Goal: Navigation & Orientation: Find specific page/section

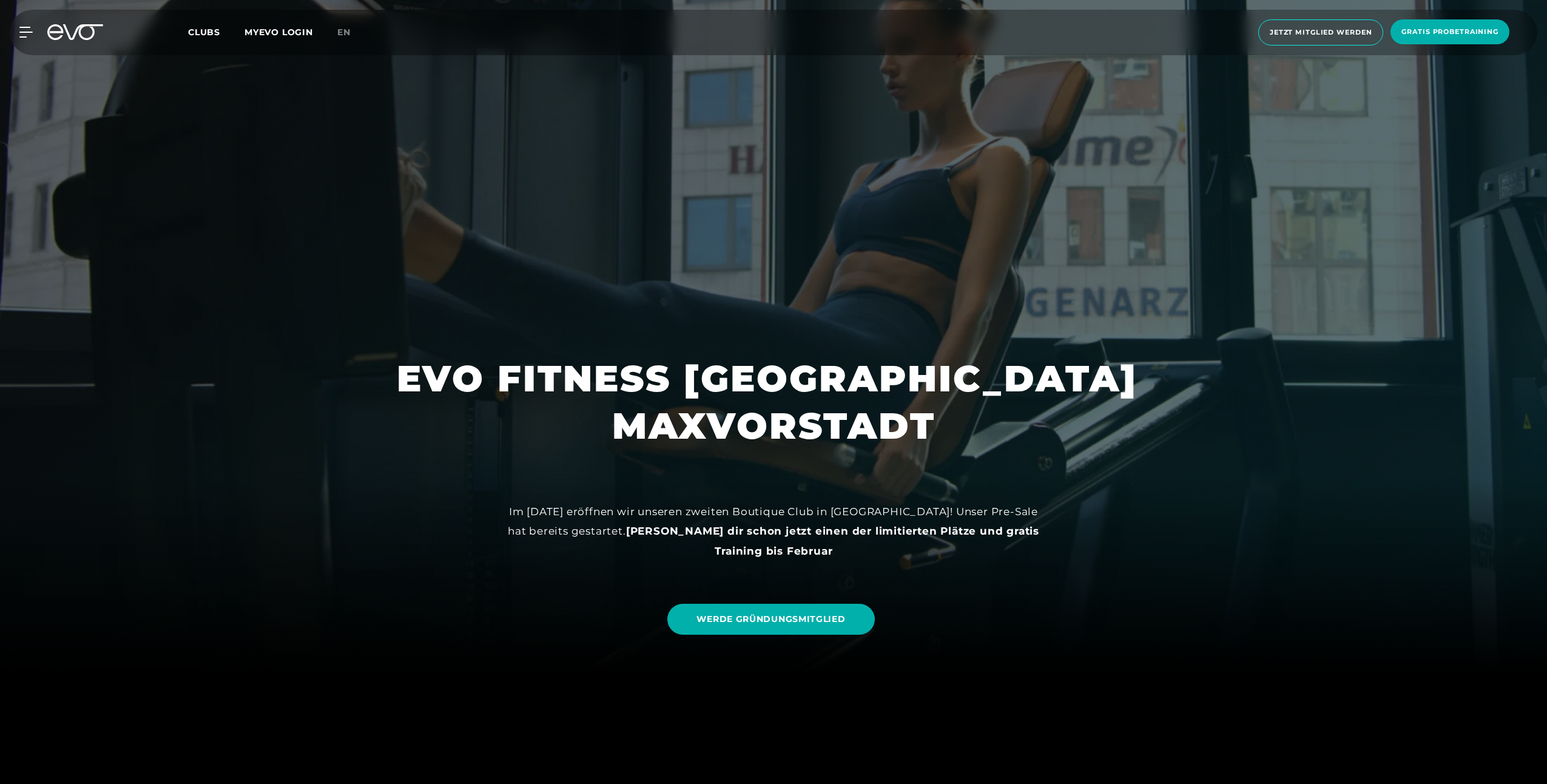
scroll to position [121, 0]
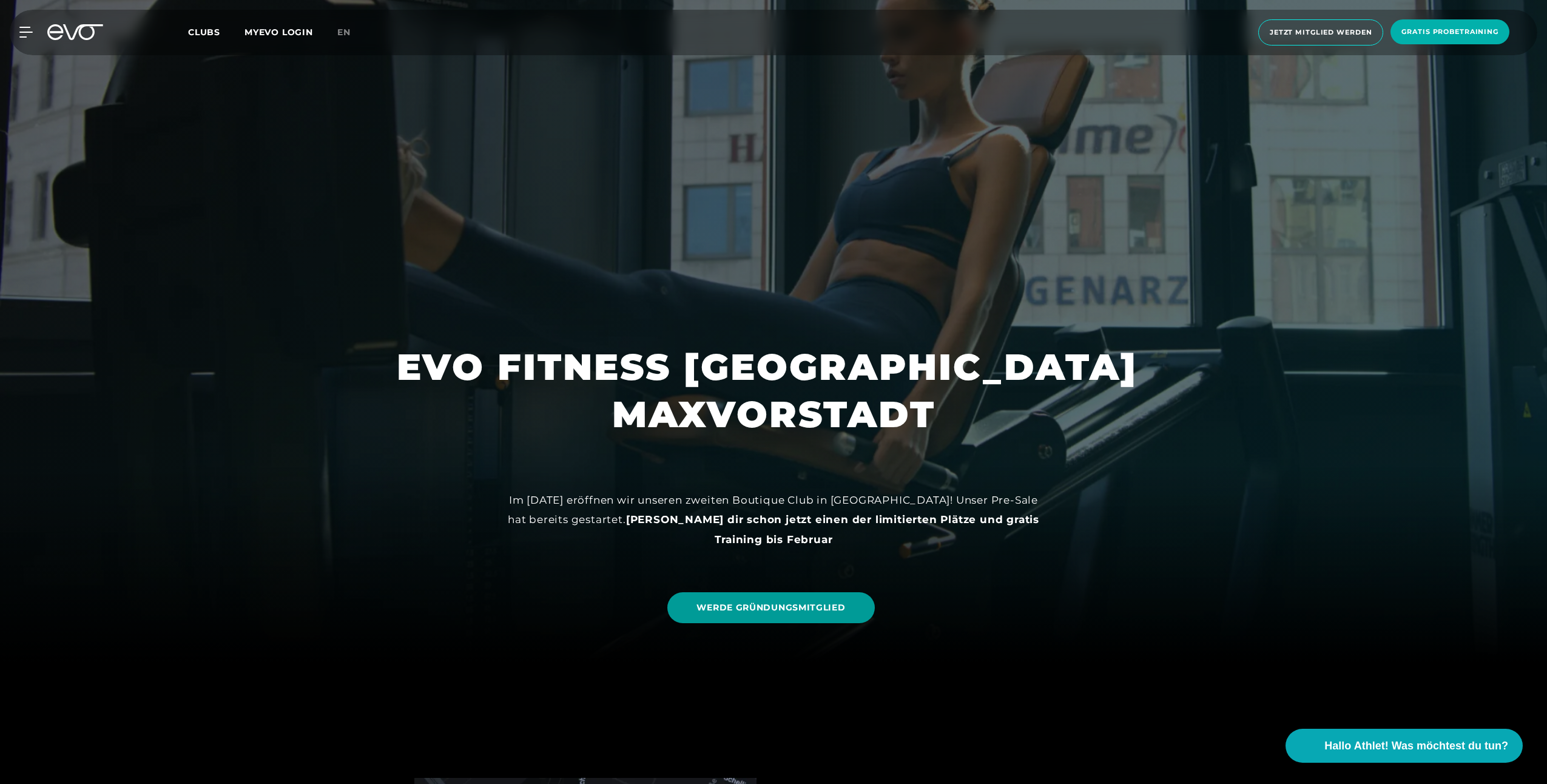
click at [820, 599] on link "WERDE GRÜNDUNGSMITGLIED" at bounding box center [771, 608] width 207 height 31
click at [215, 29] on span "Clubs" at bounding box center [204, 32] width 32 height 11
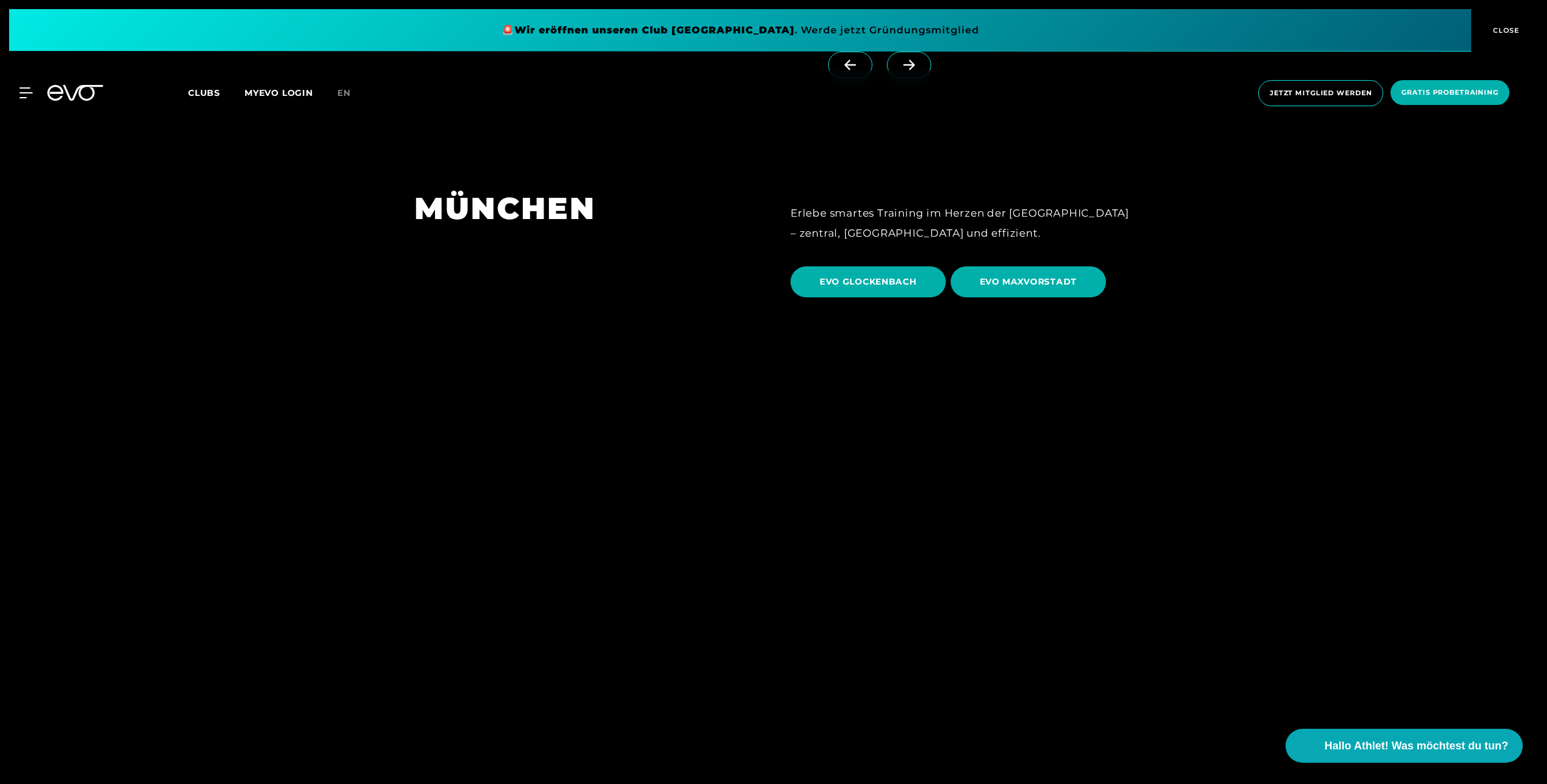
scroll to position [3882, 0]
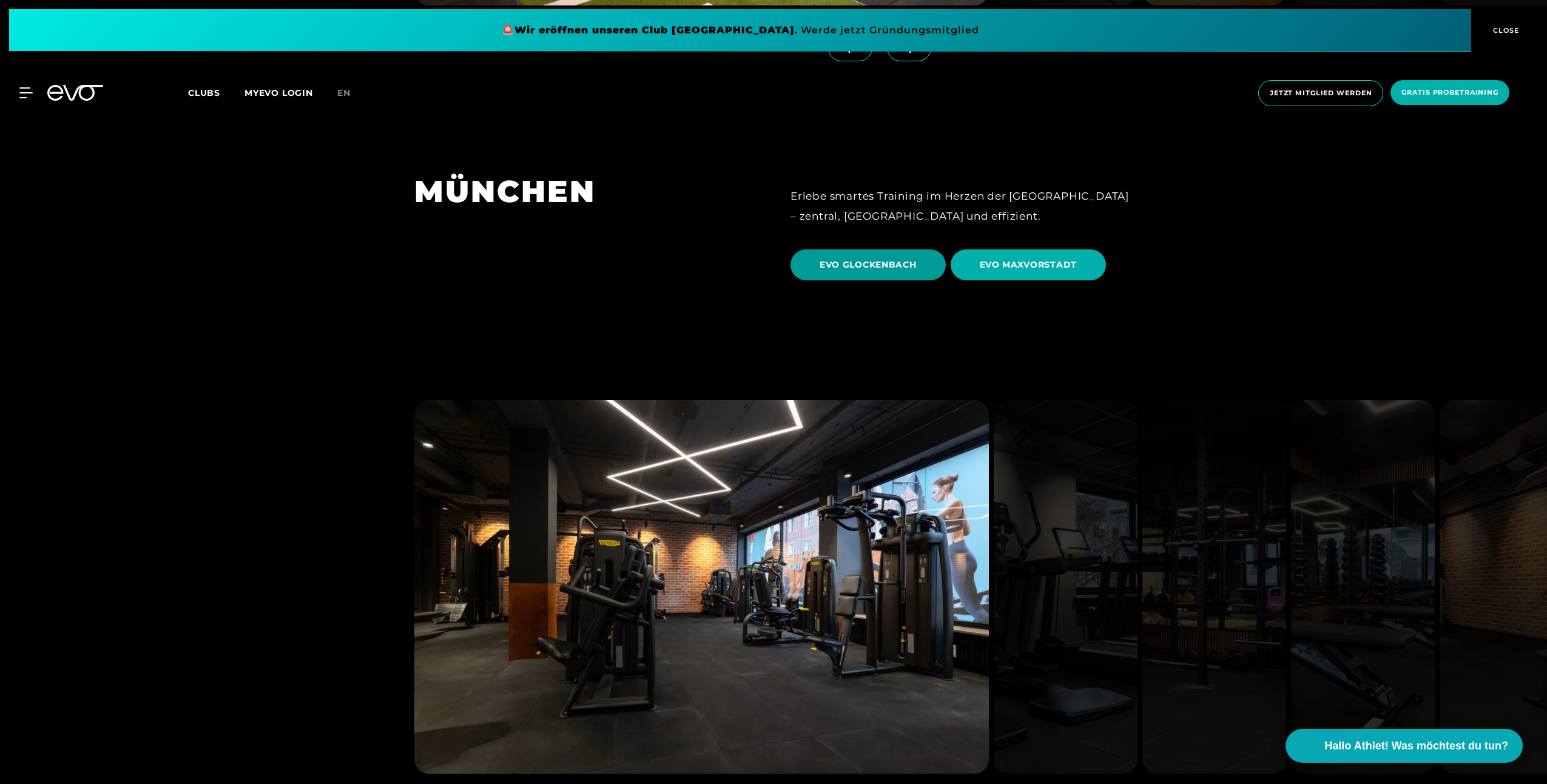
click at [876, 249] on span "EVO GLOCKENBACH" at bounding box center [868, 265] width 156 height 31
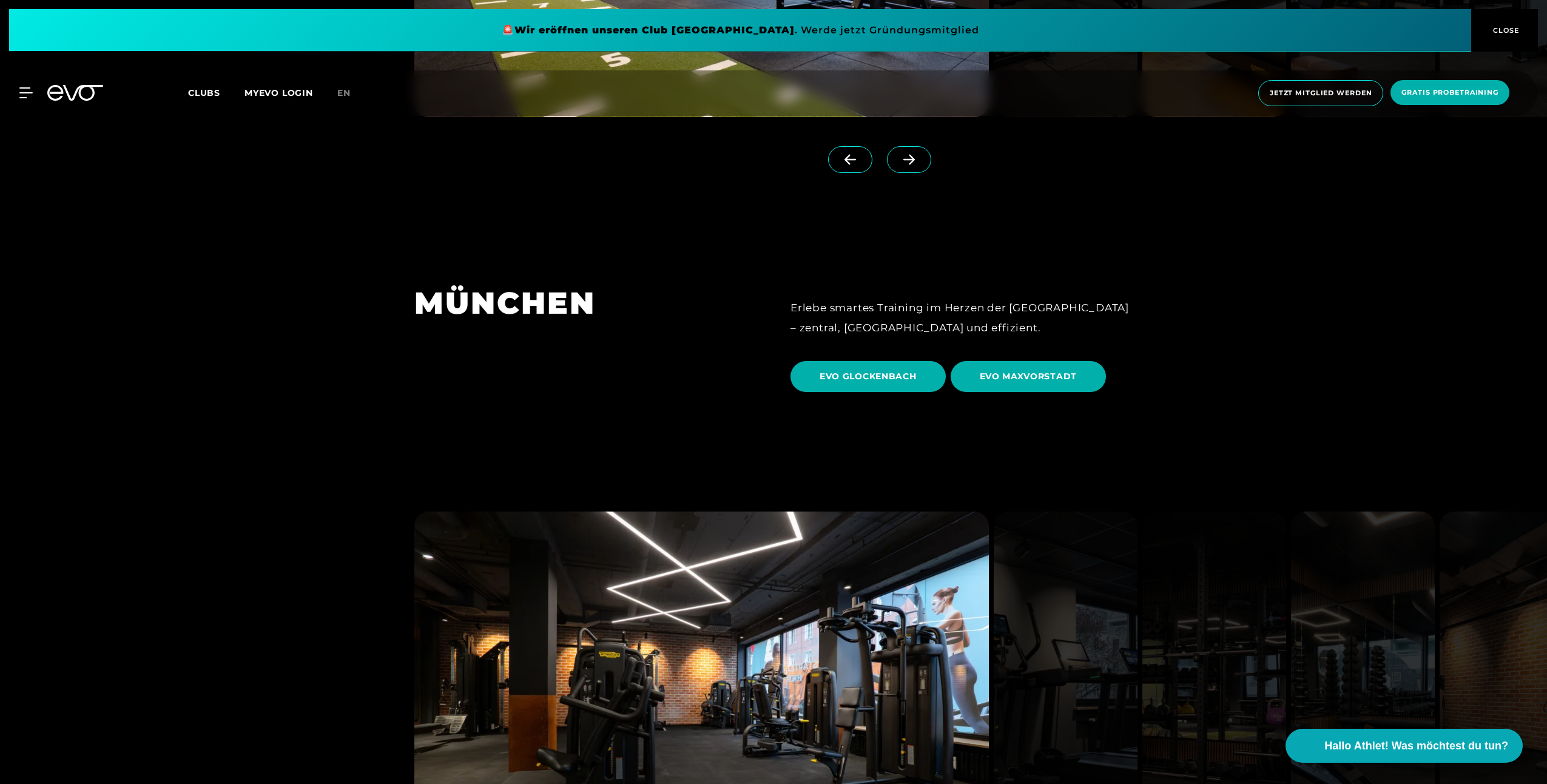
scroll to position [3822, 0]
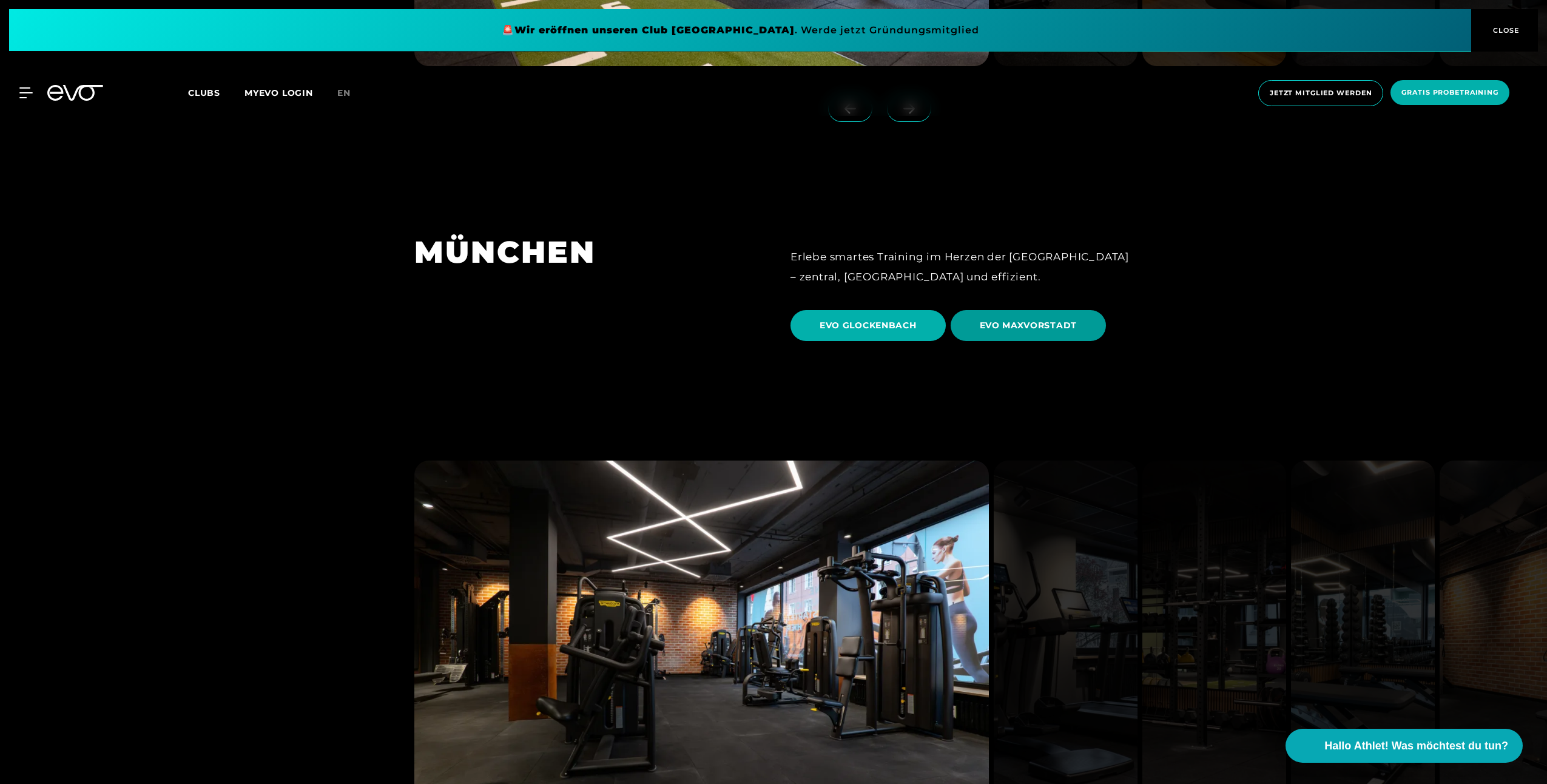
click at [1029, 319] on span "EVO MAXVORSTADT" at bounding box center [1029, 325] width 98 height 13
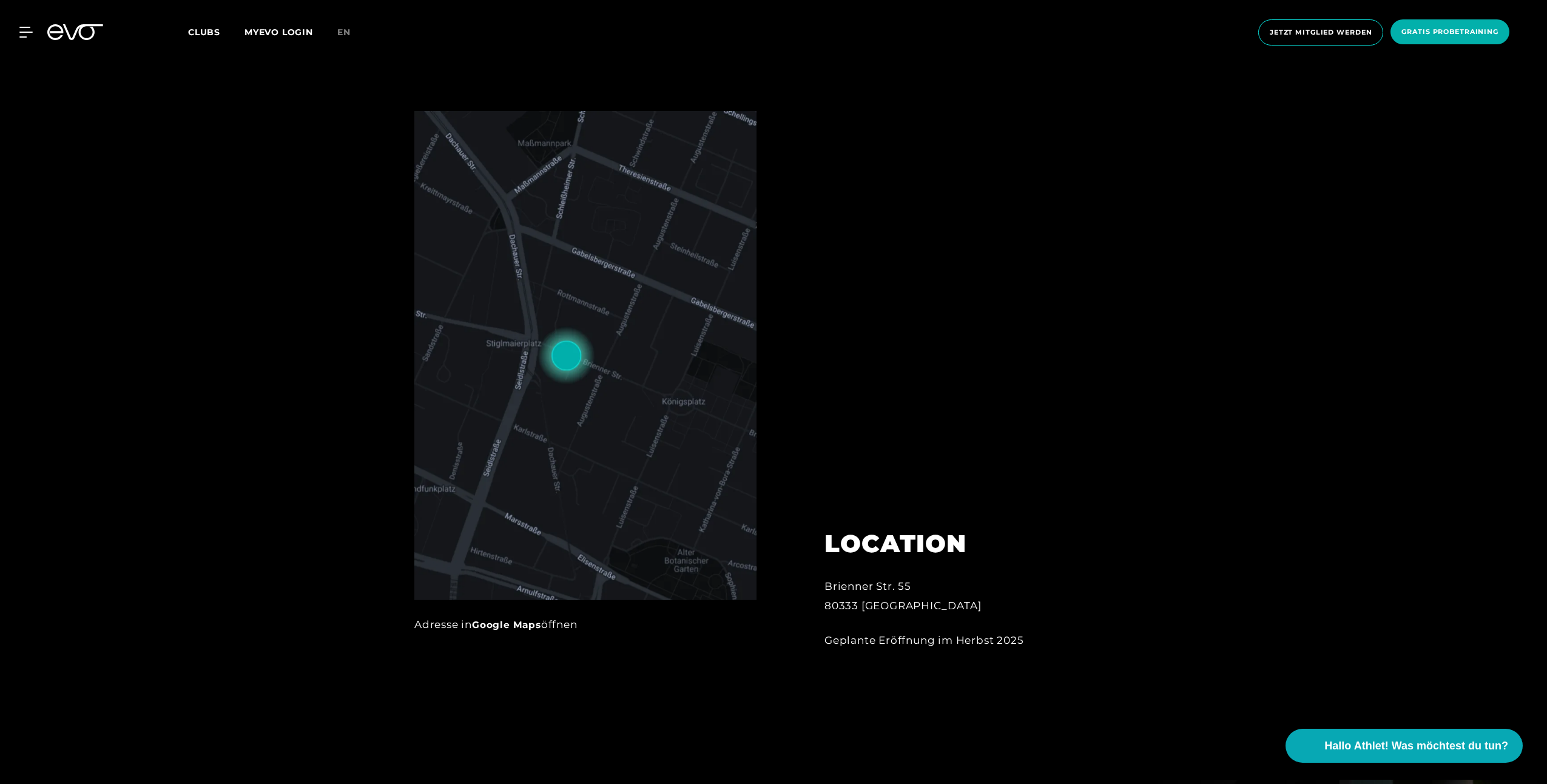
scroll to position [789, 0]
drag, startPoint x: 825, startPoint y: 584, endPoint x: 910, endPoint y: 586, distance: 85.0
click at [910, 586] on div "Brienner Str. 55 80333 [GEOGRAPHIC_DATA]" at bounding box center [958, 596] width 267 height 40
copy div "Brienner Str. 55"
click at [510, 619] on link "Google Maps" at bounding box center [506, 624] width 69 height 11
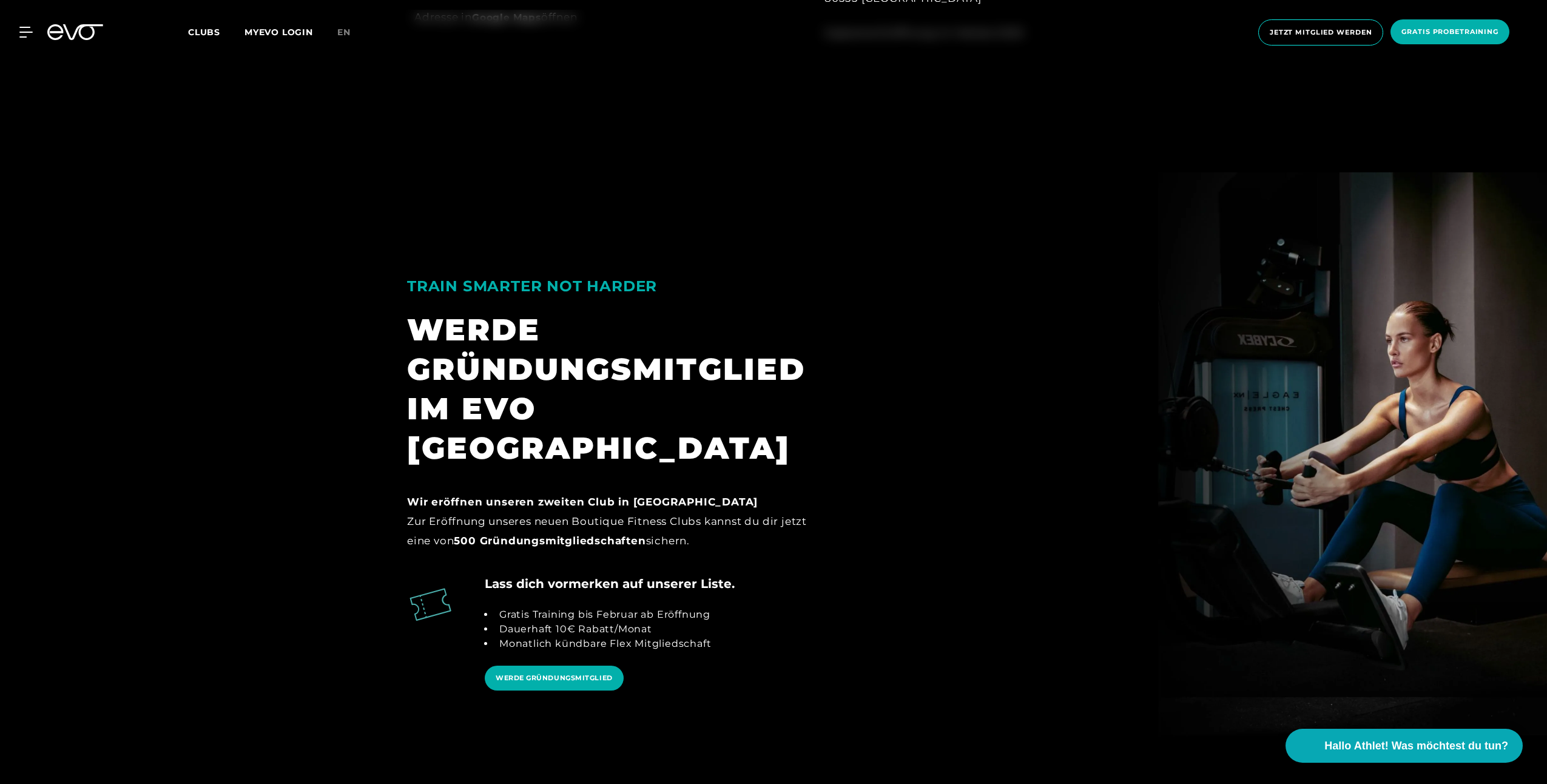
scroll to position [1456, 0]
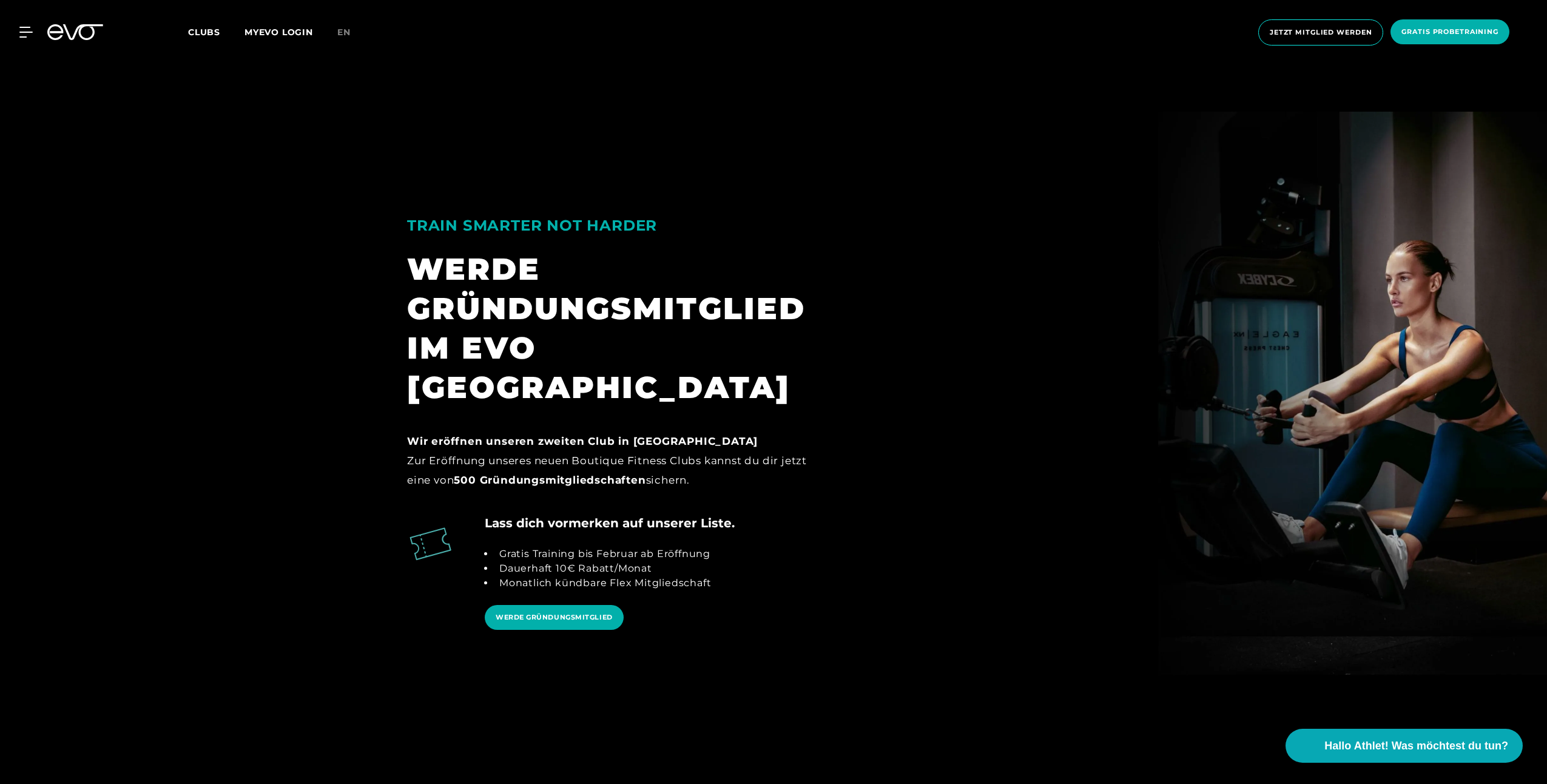
click at [81, 31] on icon at bounding box center [75, 32] width 56 height 16
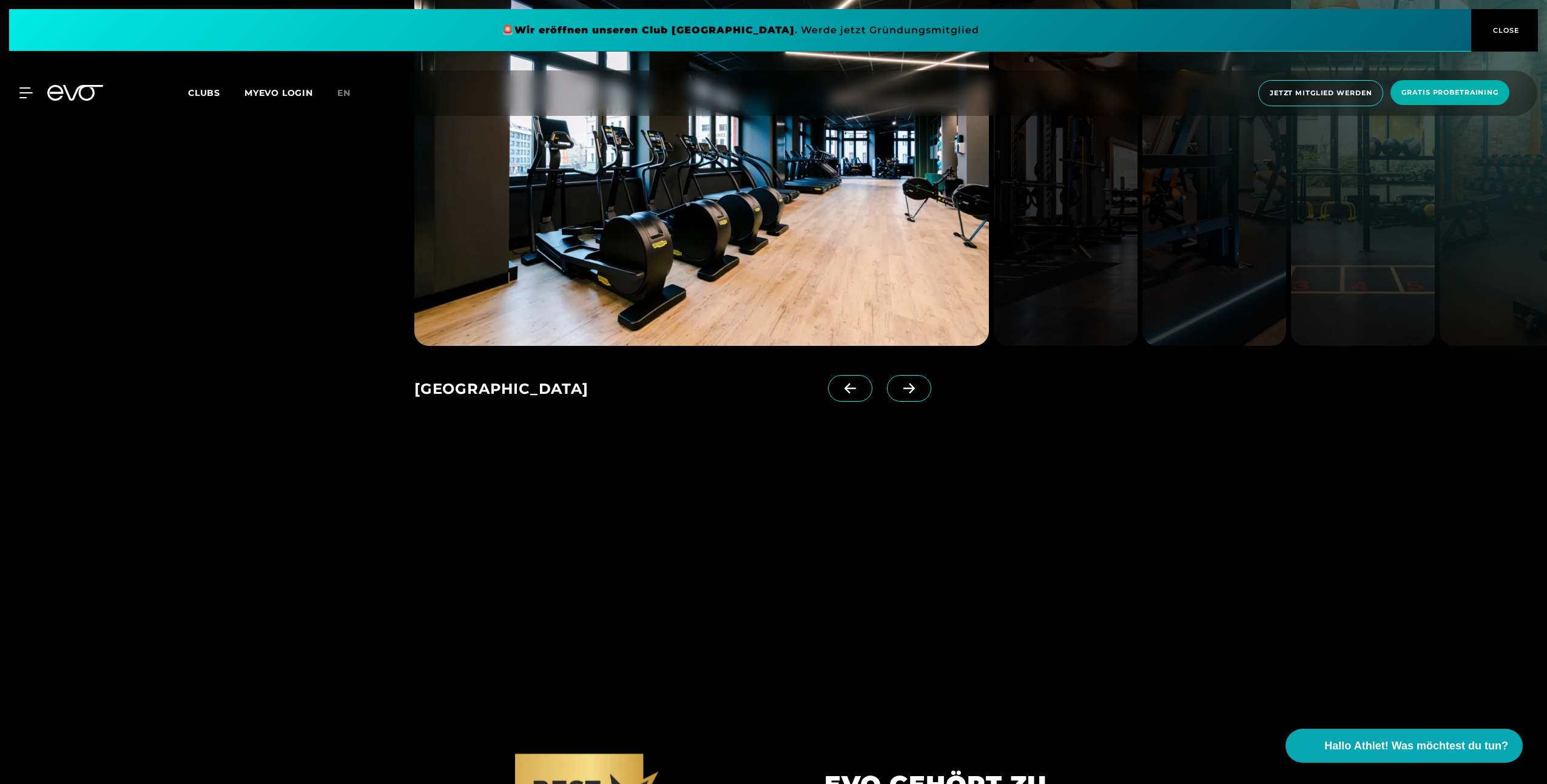
scroll to position [2002, 0]
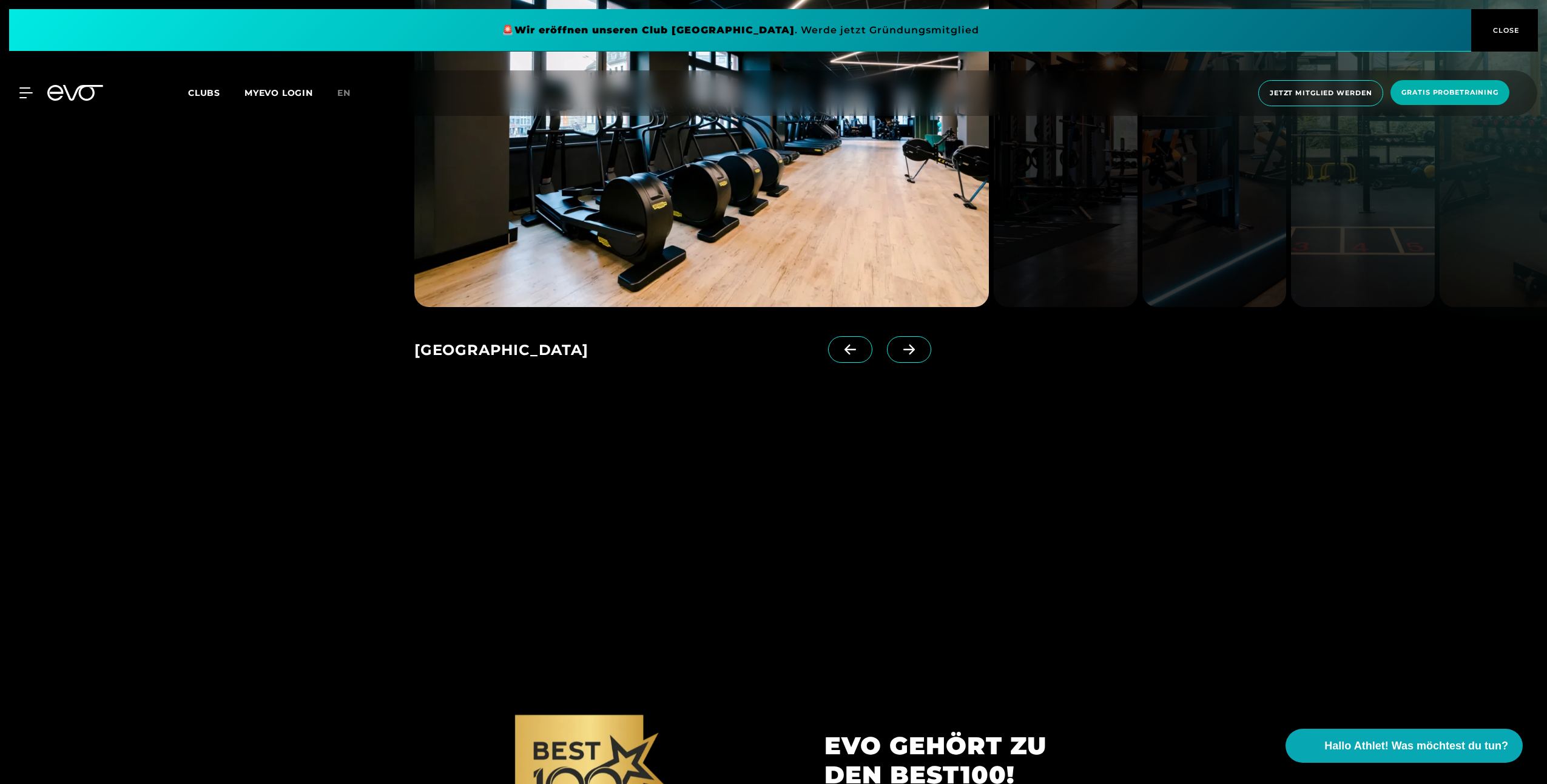
click at [903, 344] on icon at bounding box center [909, 349] width 11 height 11
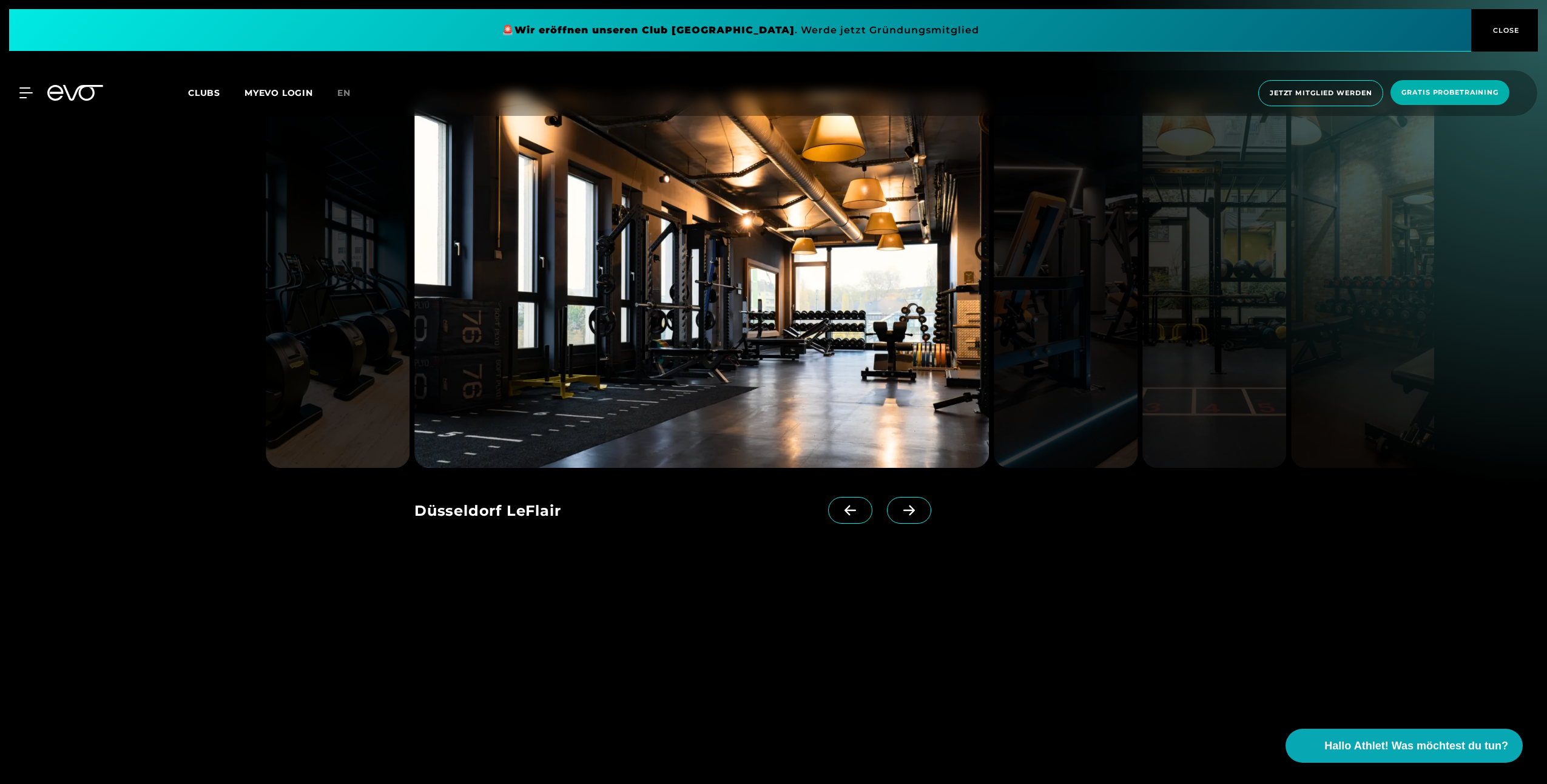
scroll to position [1820, 0]
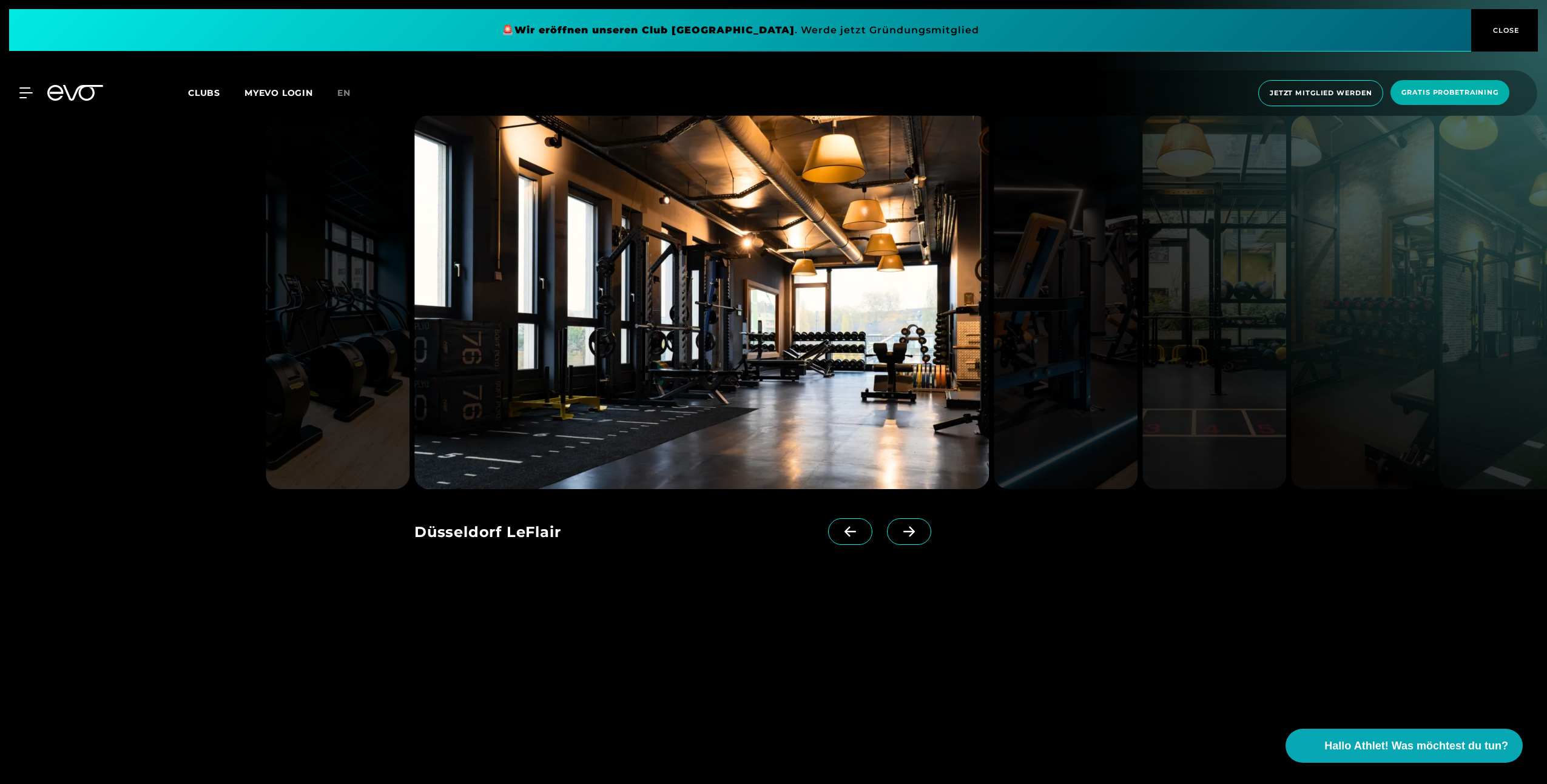
click at [887, 526] on span at bounding box center [909, 532] width 44 height 27
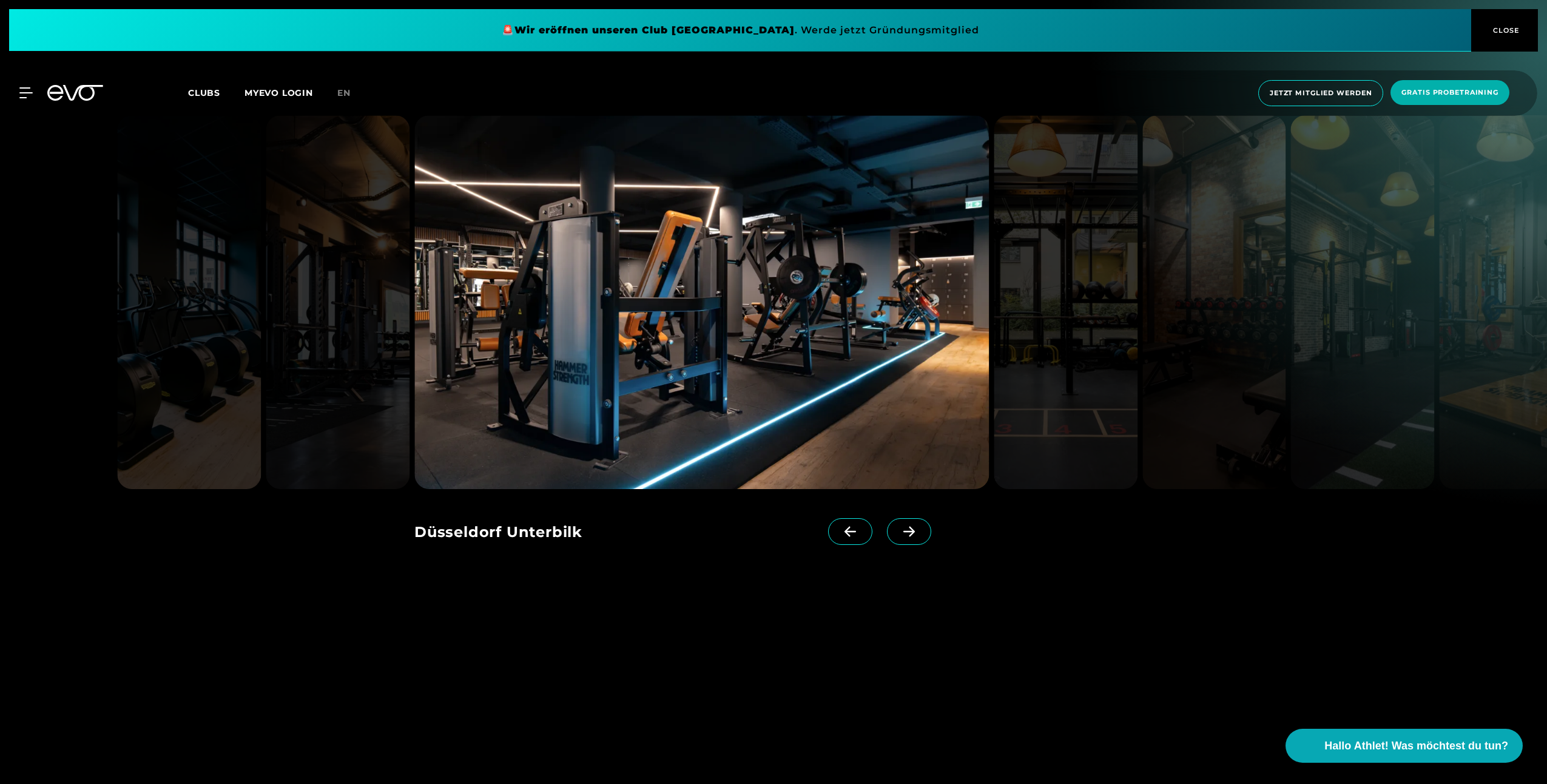
click at [899, 526] on icon at bounding box center [909, 531] width 21 height 11
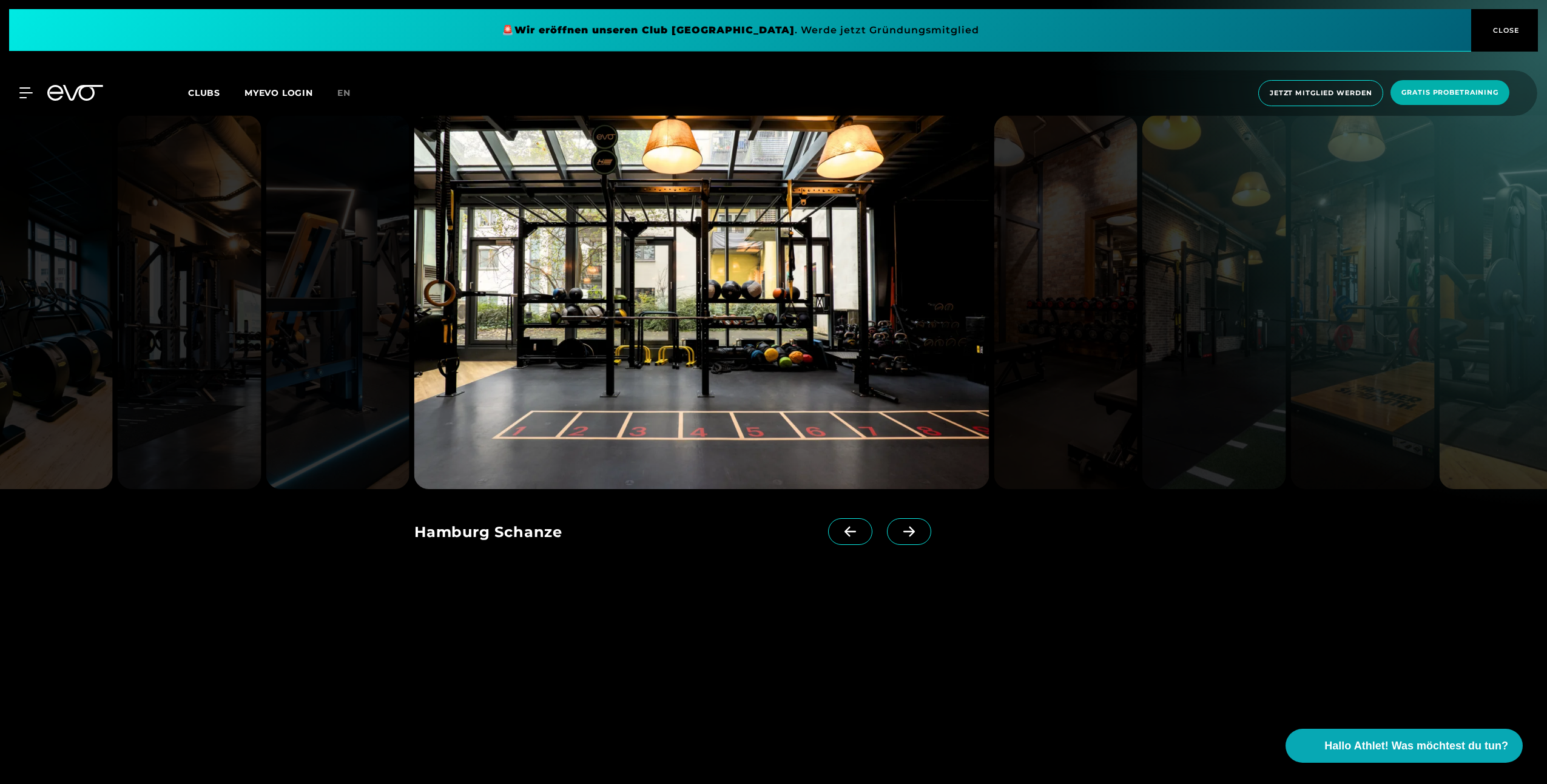
click at [899, 526] on icon at bounding box center [909, 531] width 21 height 11
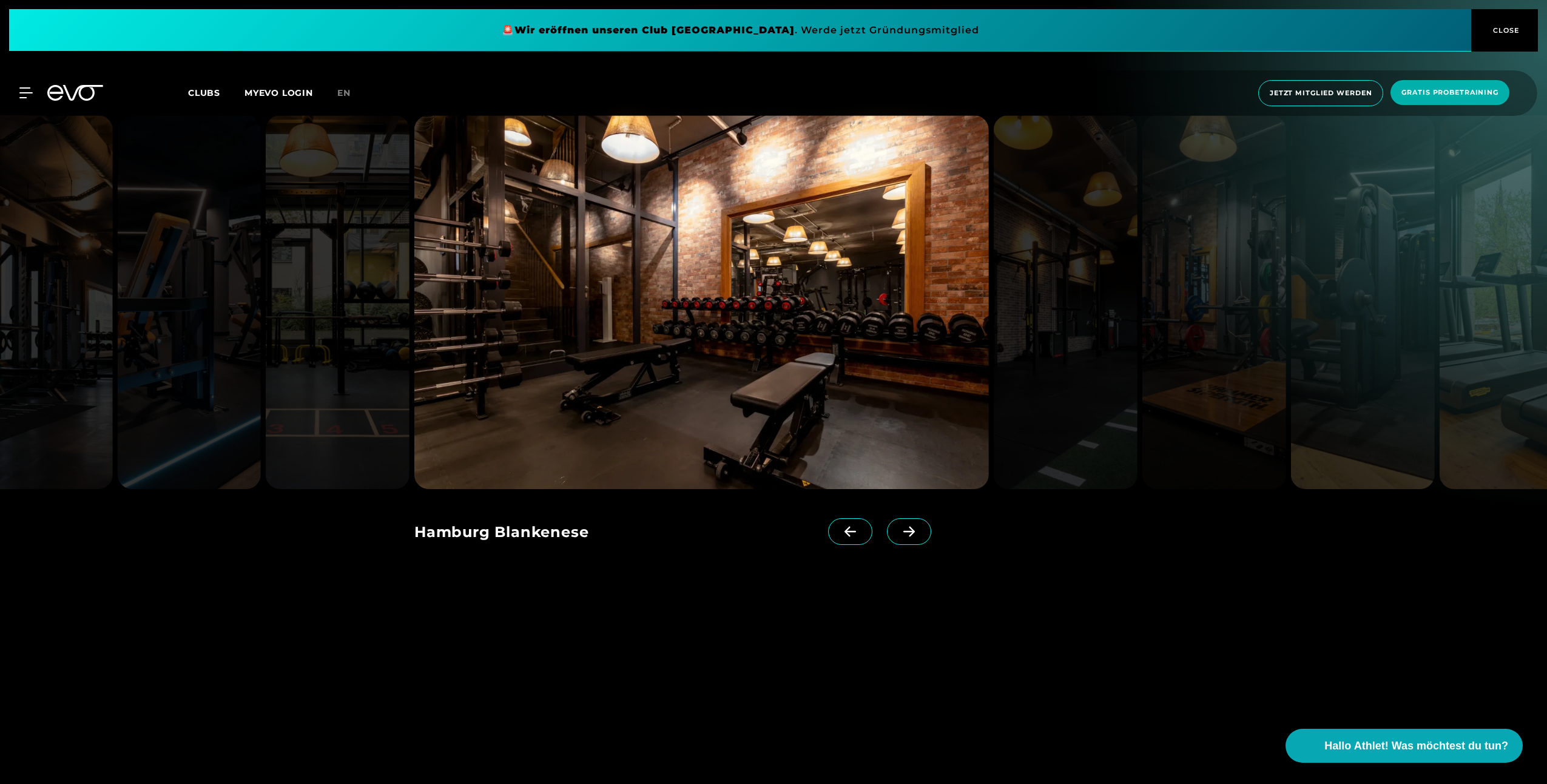
click at [899, 526] on icon at bounding box center [909, 531] width 21 height 11
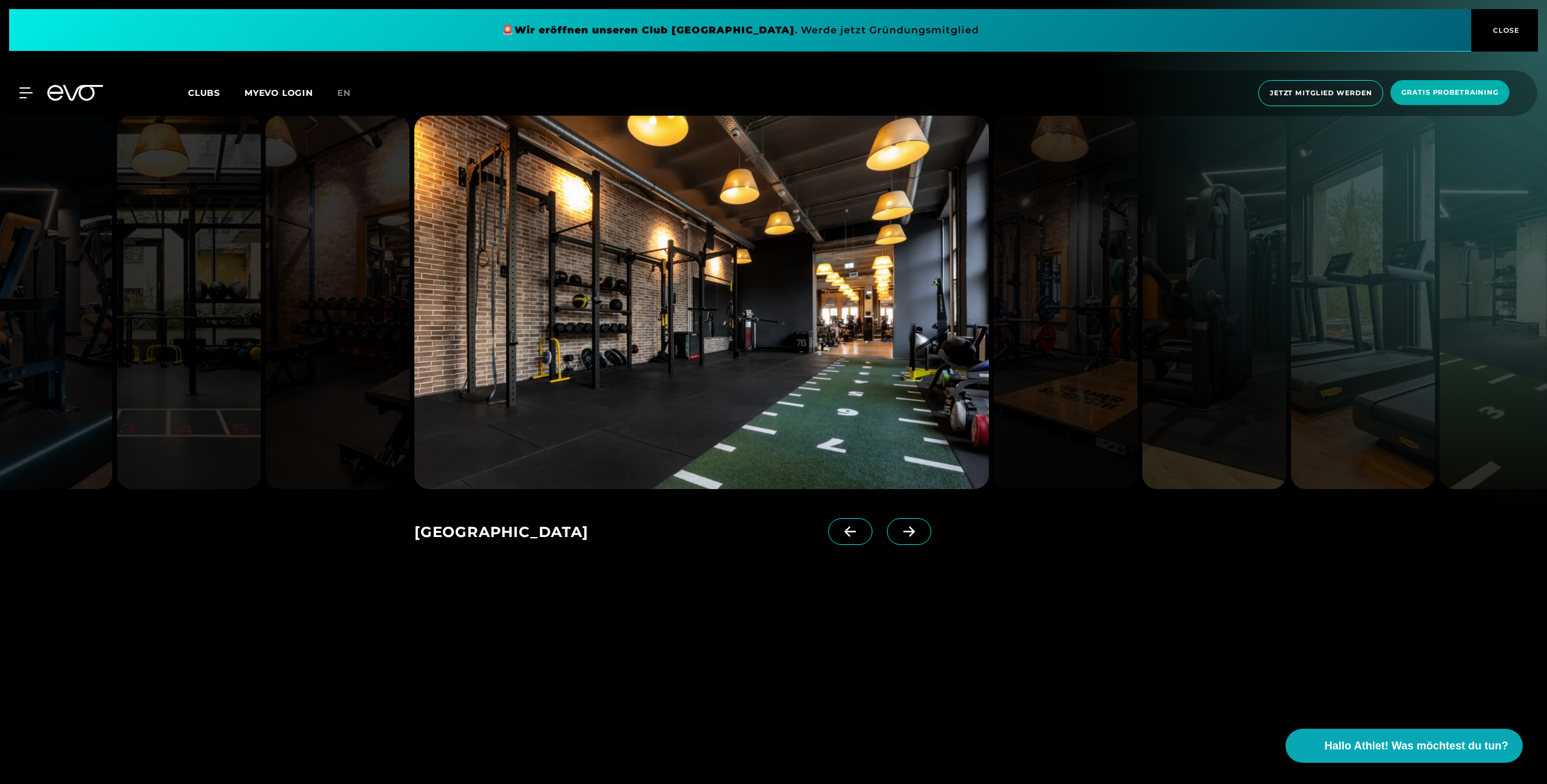
click at [899, 526] on icon at bounding box center [909, 531] width 21 height 11
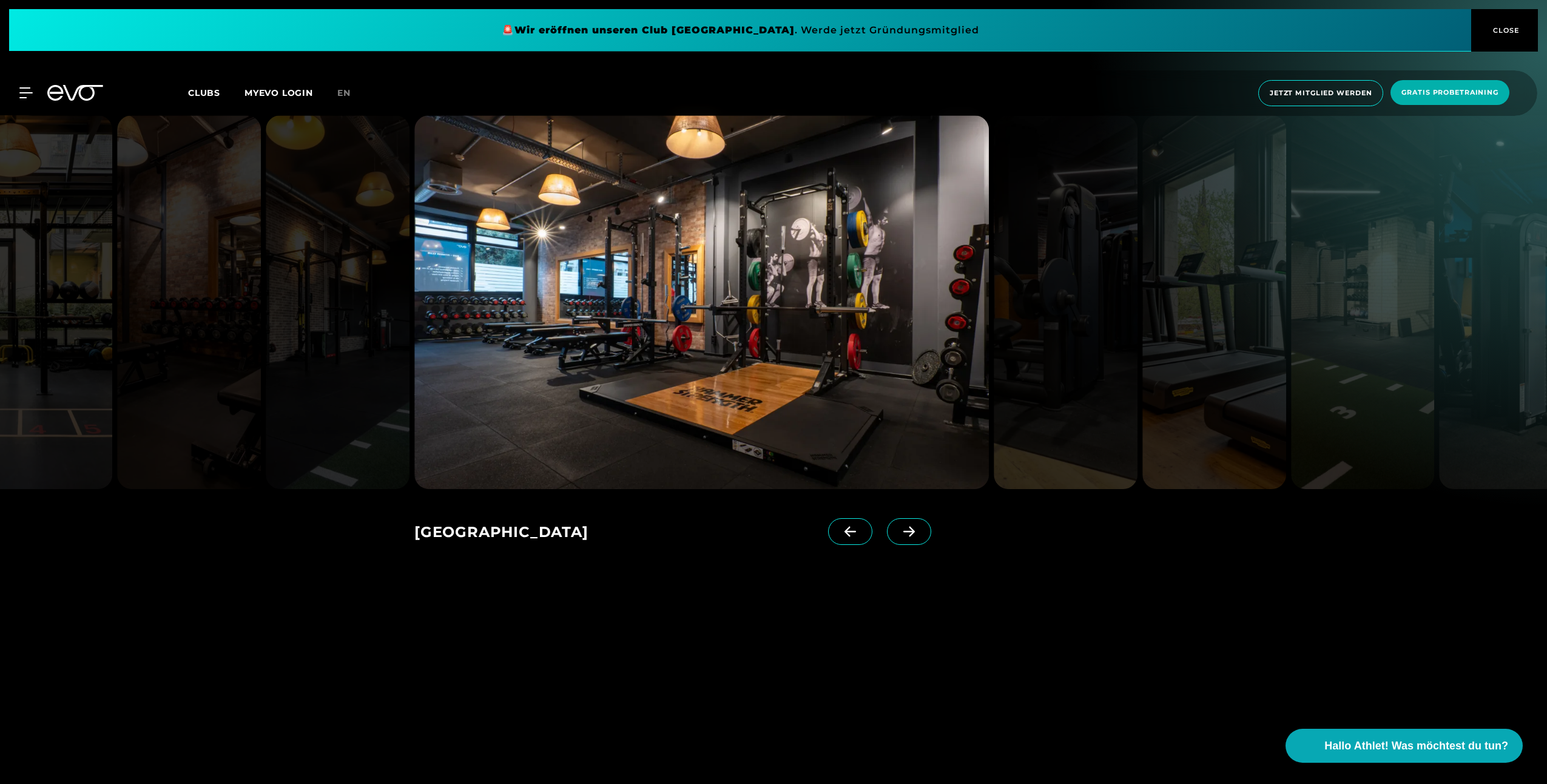
click at [899, 526] on icon at bounding box center [909, 531] width 21 height 11
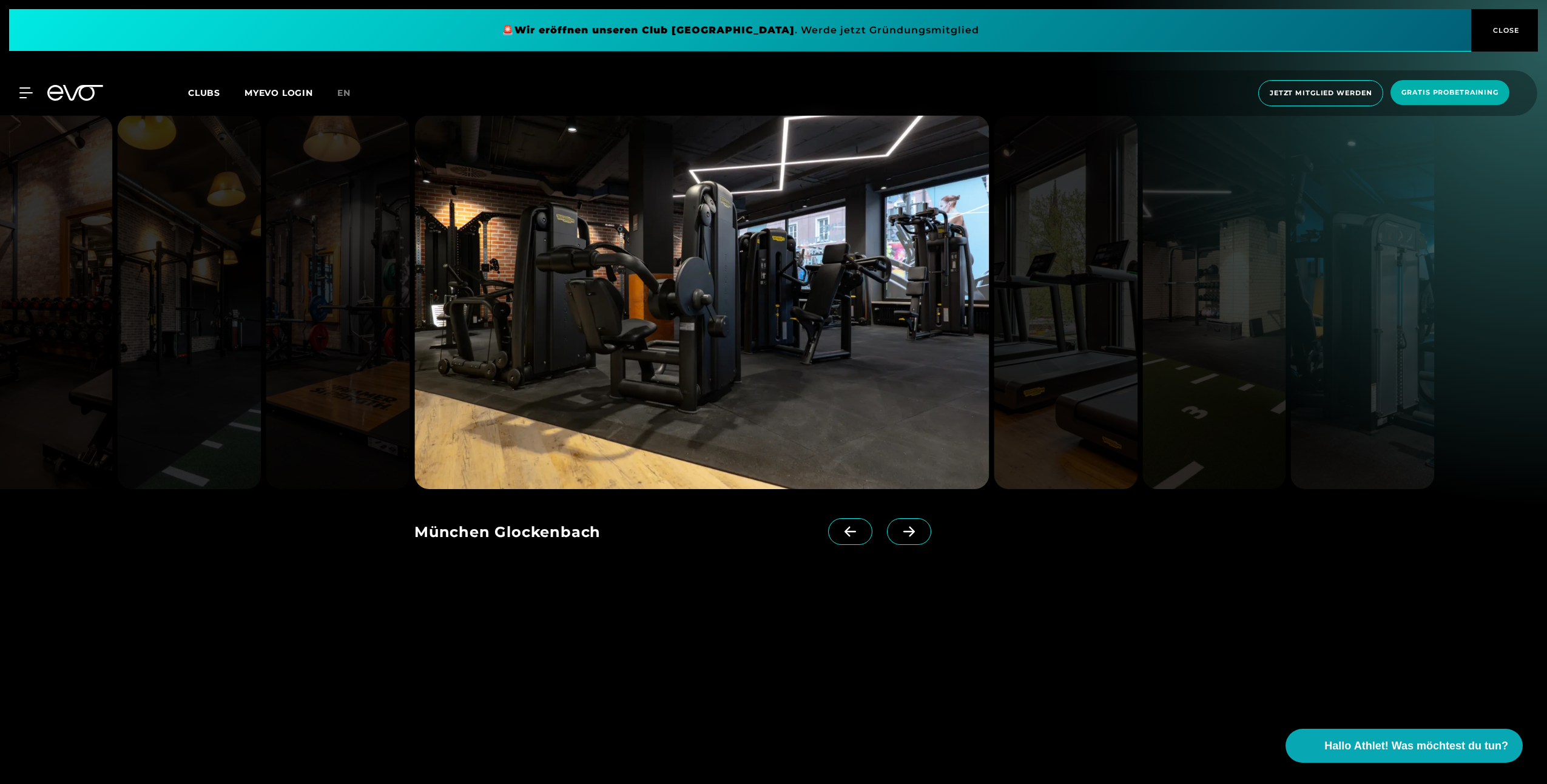
click at [899, 526] on icon at bounding box center [909, 531] width 21 height 11
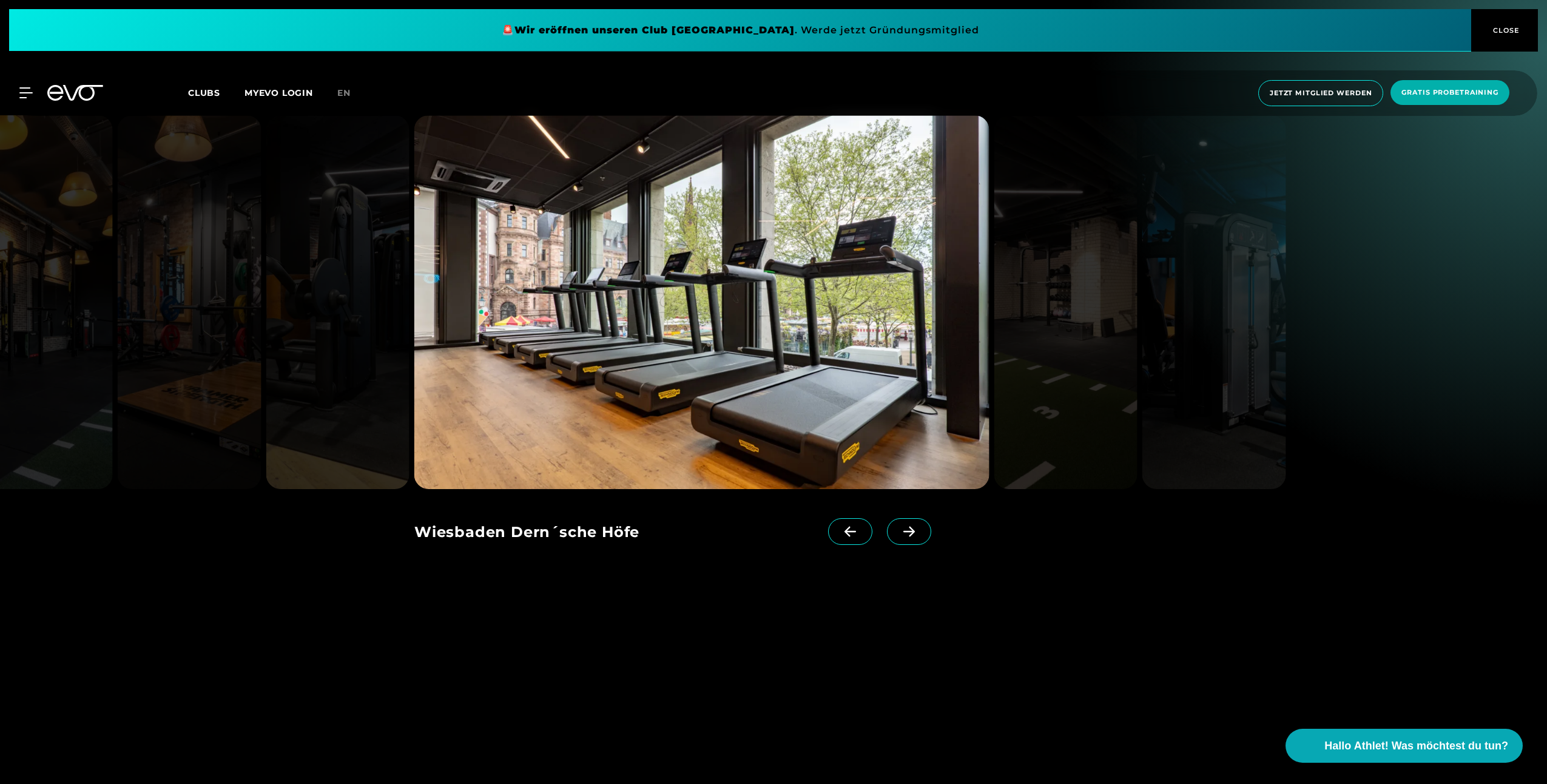
click at [899, 526] on icon at bounding box center [909, 531] width 21 height 11
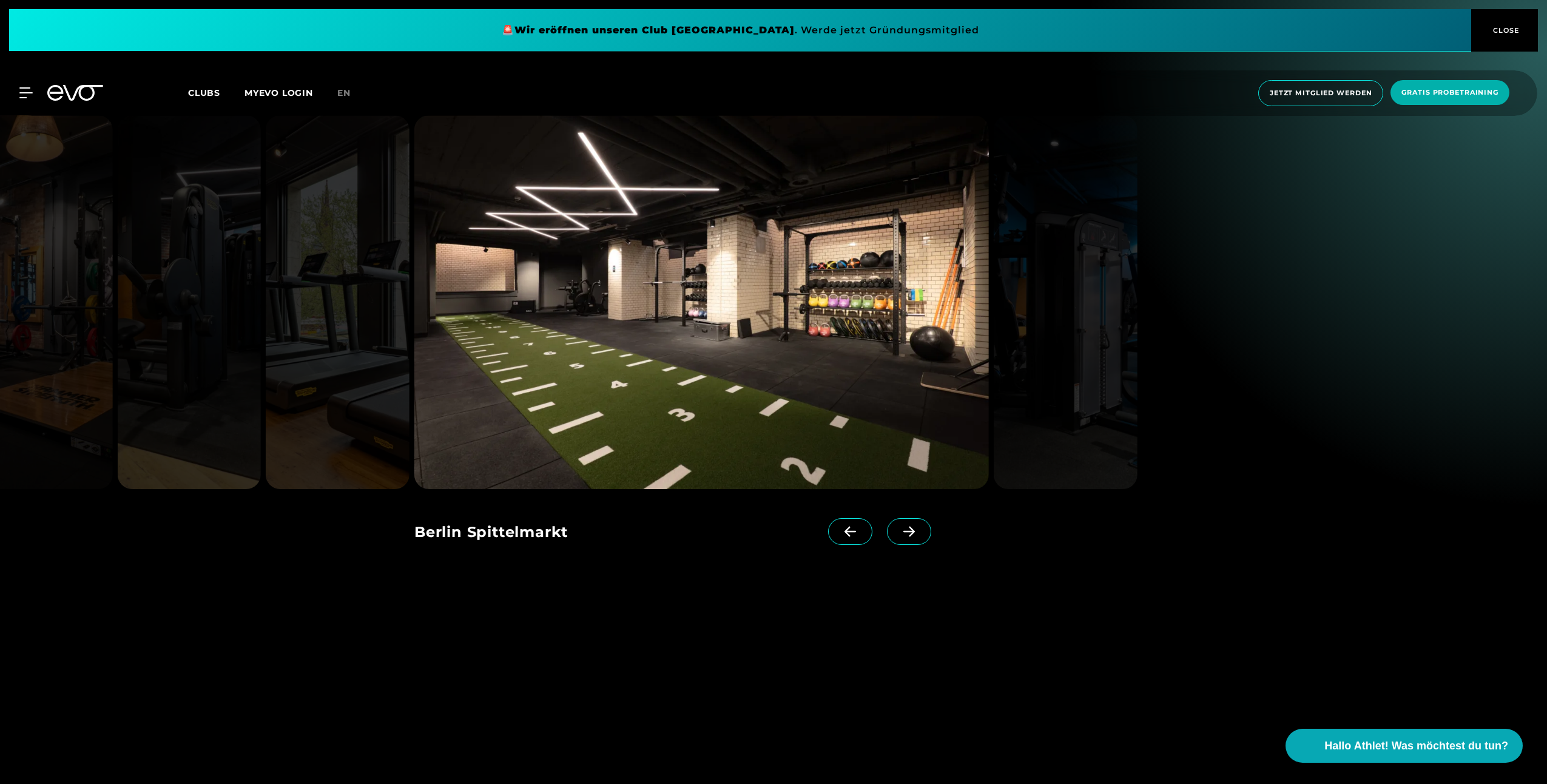
click at [899, 526] on icon at bounding box center [909, 531] width 21 height 11
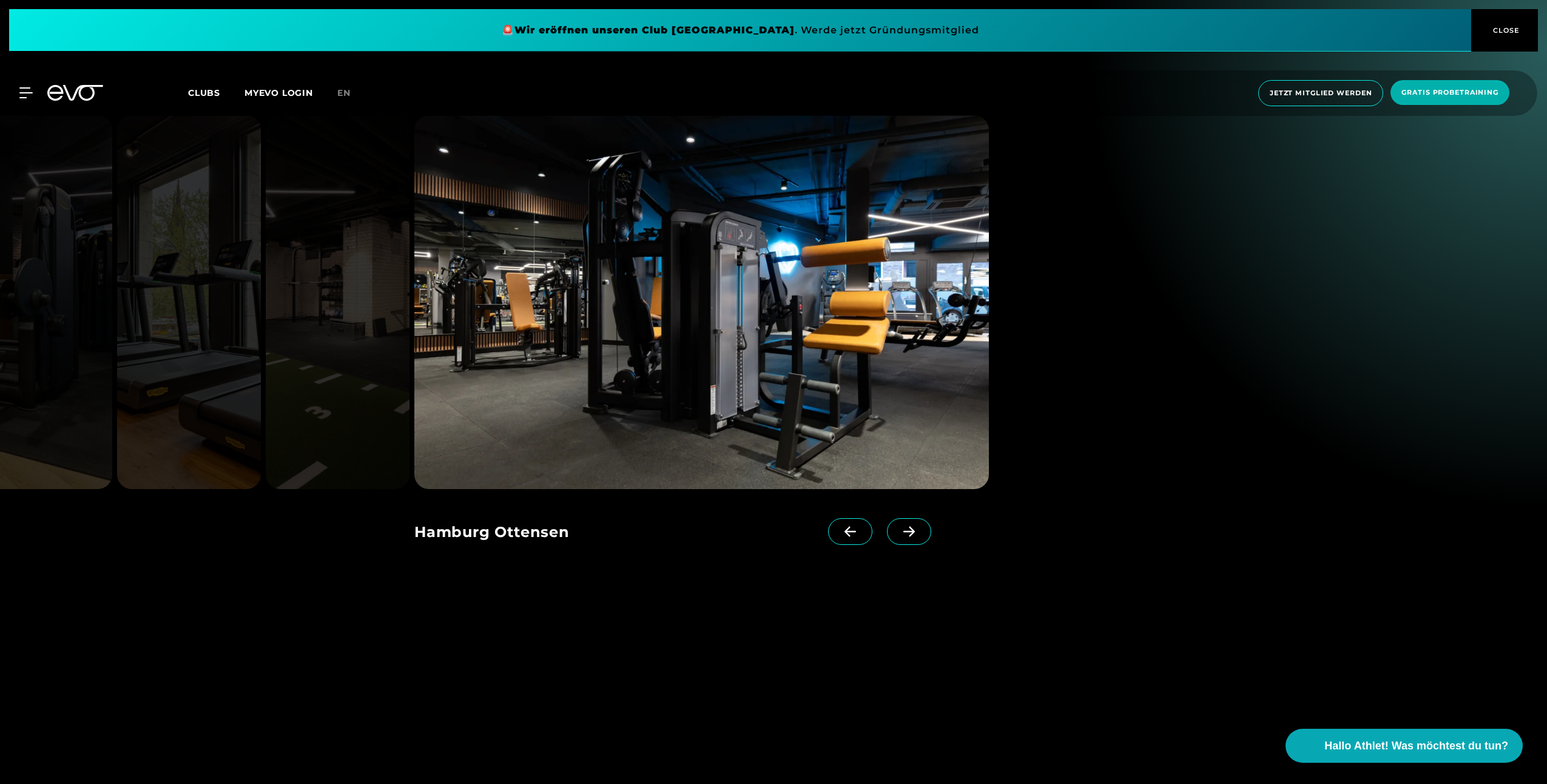
click at [899, 526] on icon at bounding box center [909, 531] width 21 height 11
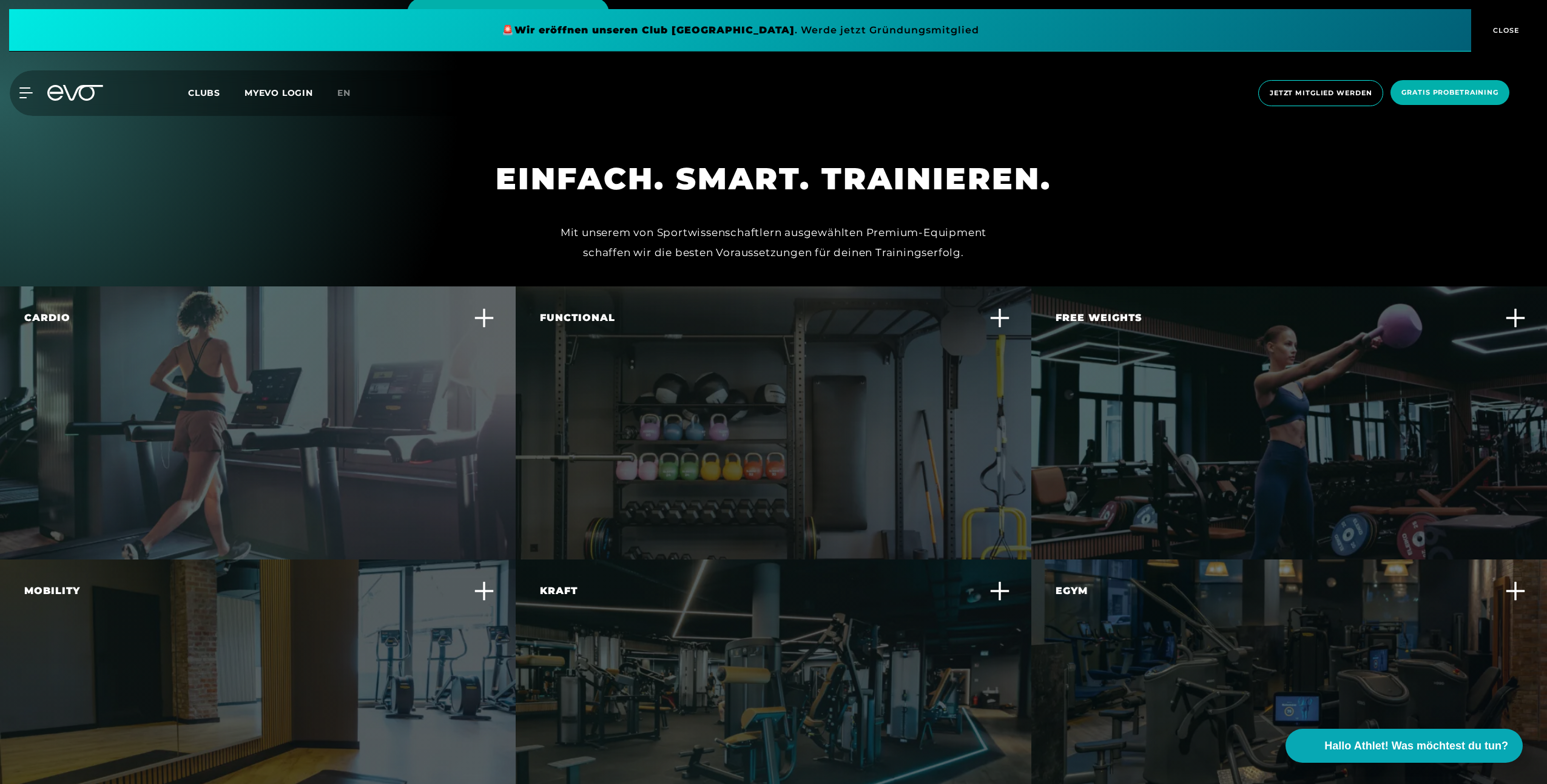
scroll to position [3822, 0]
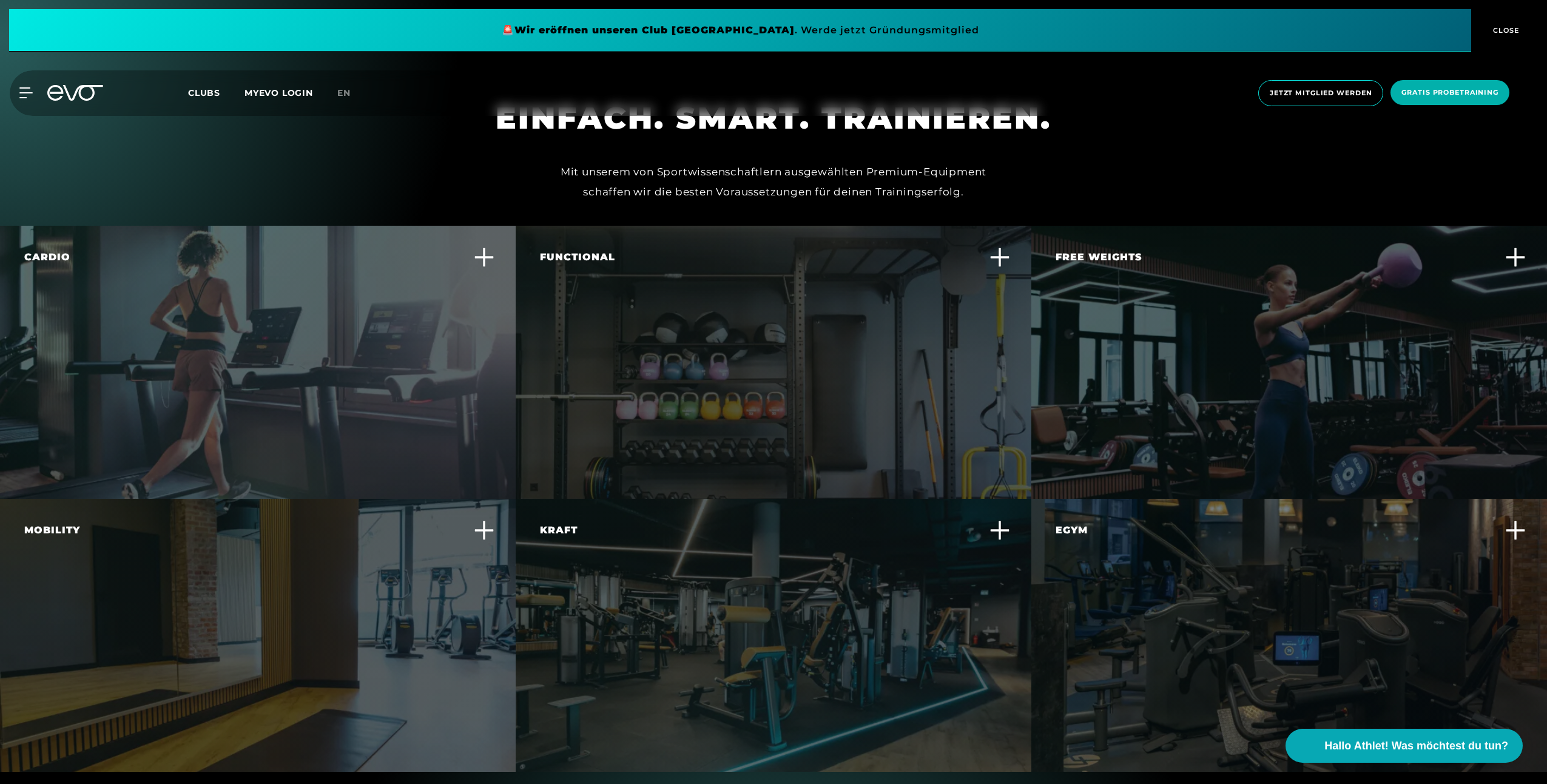
click at [936, 303] on div "Functional Trainiere alltagsnahe Bewegungen und verbessere deine Körperbeherrsc…" at bounding box center [766, 291] width 452 height 83
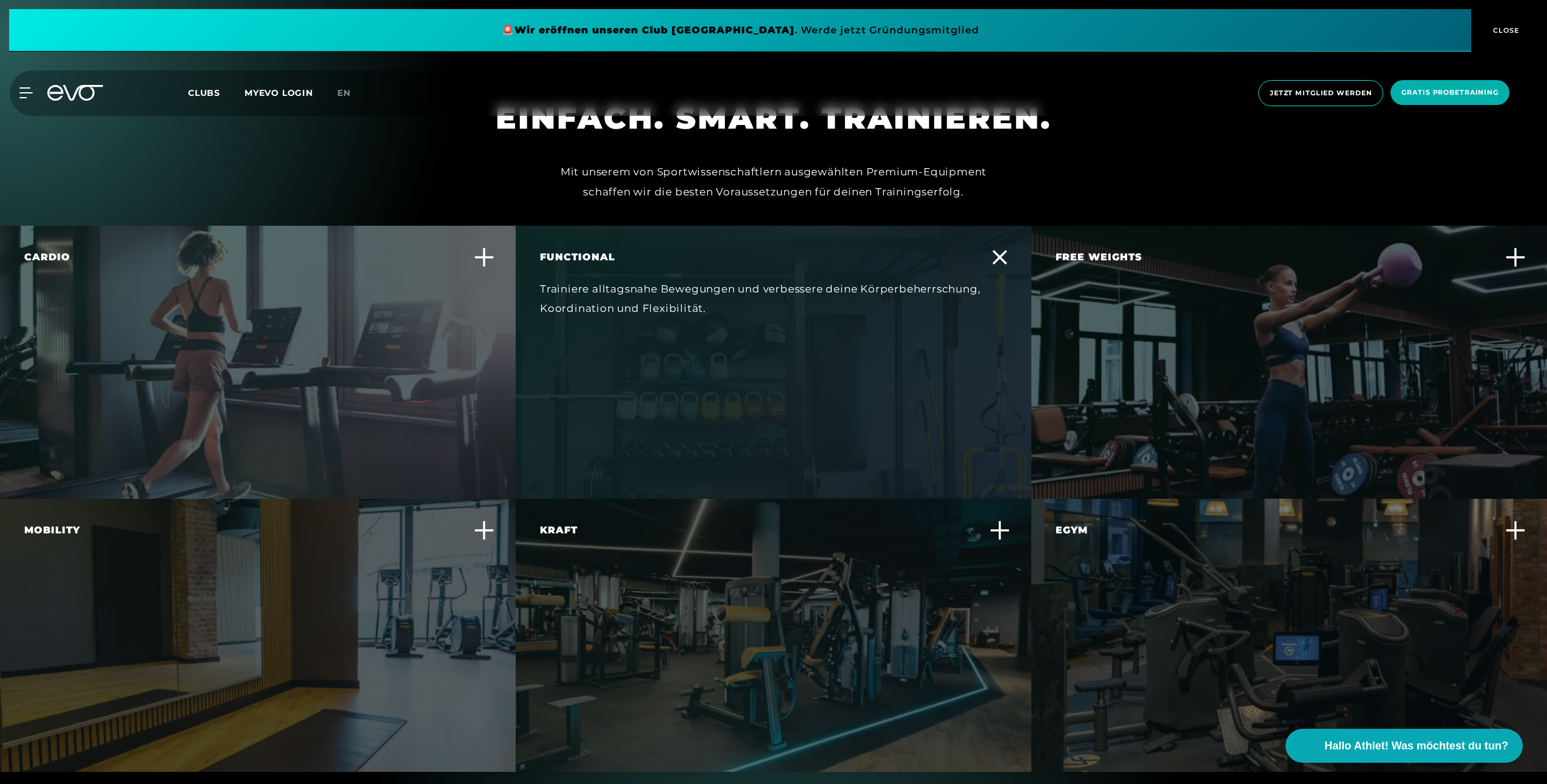
click at [1133, 528] on div "Egym Erlebe ein smartes, effizientes Krafttraining, das sich individuell an dei…" at bounding box center [1281, 564] width 452 height 83
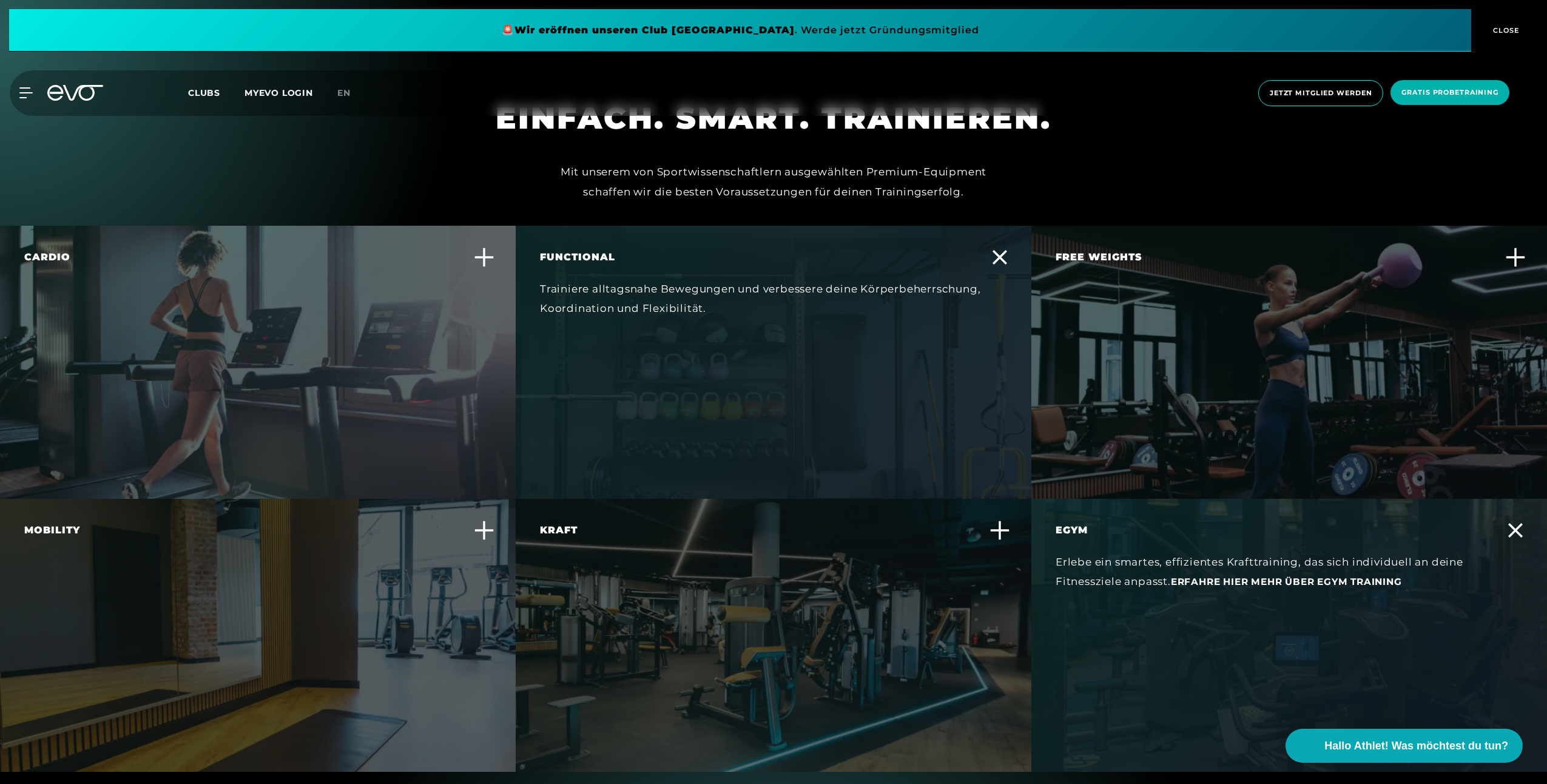
click at [820, 548] on div "Kraft Steigere deine Muskelkraft und -ausdauer mit effektiven Krafttrainingsger…" at bounding box center [766, 564] width 452 height 83
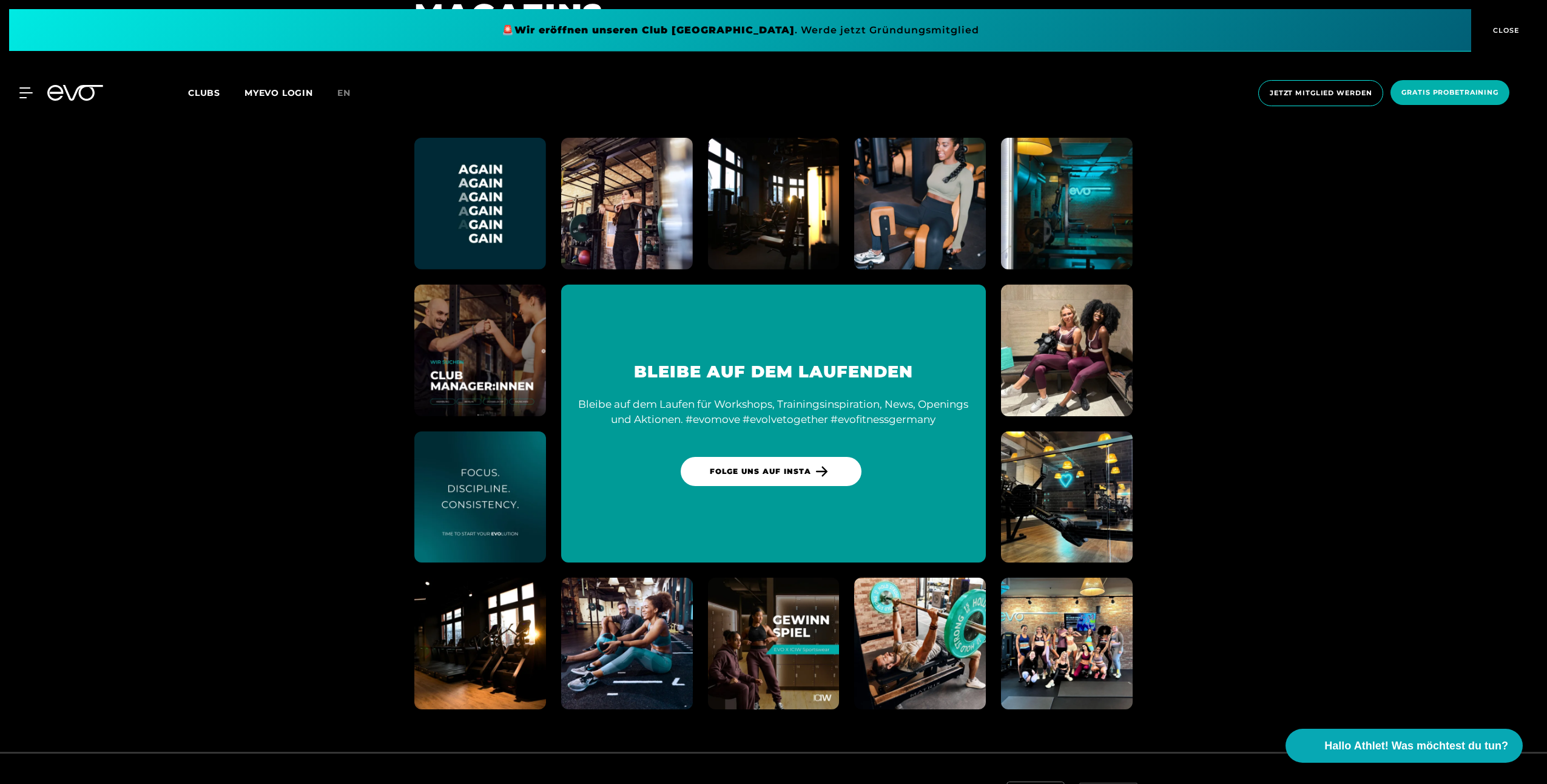
scroll to position [7007, 0]
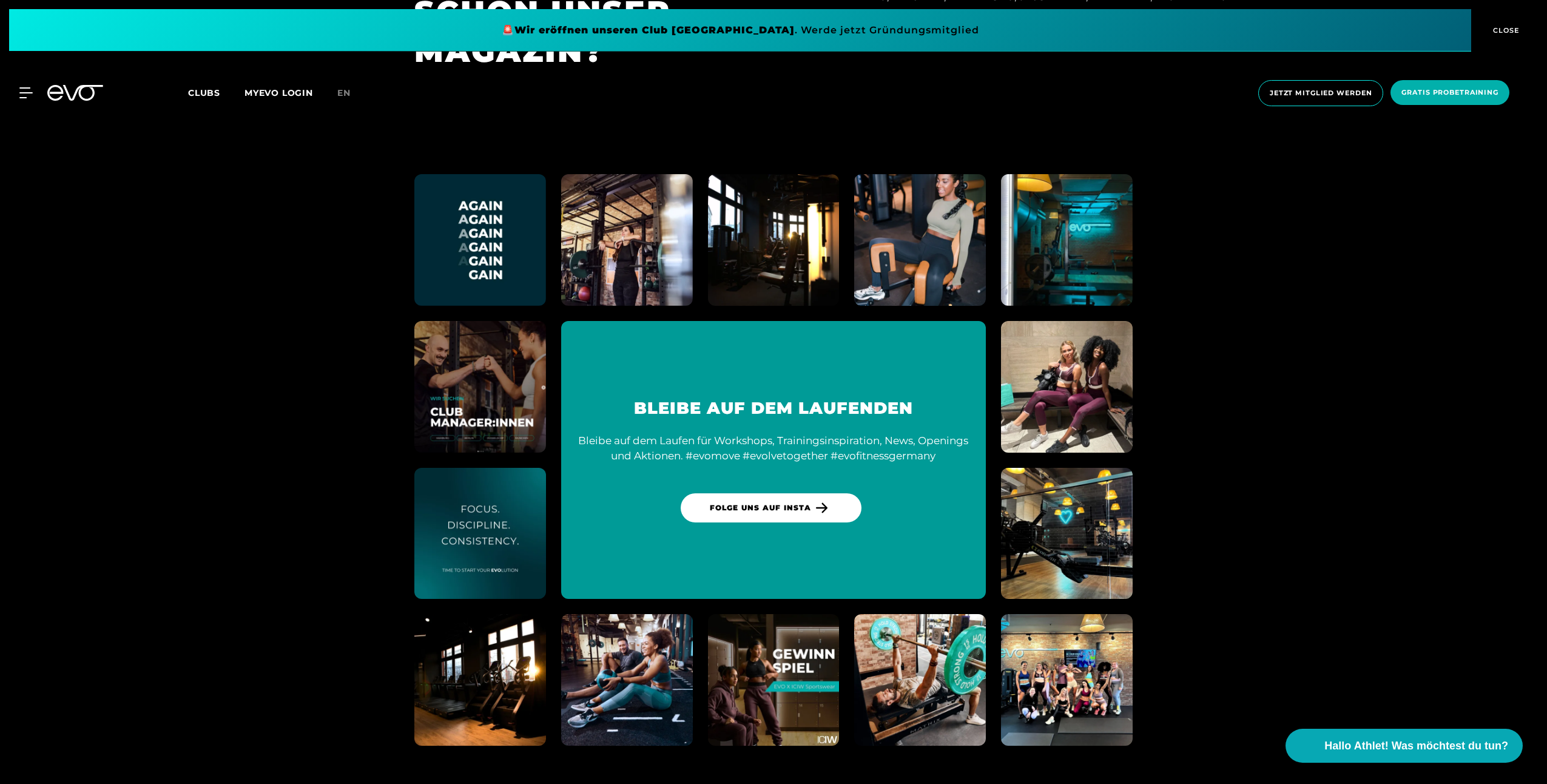
click at [756, 687] on img at bounding box center [774, 680] width 144 height 144
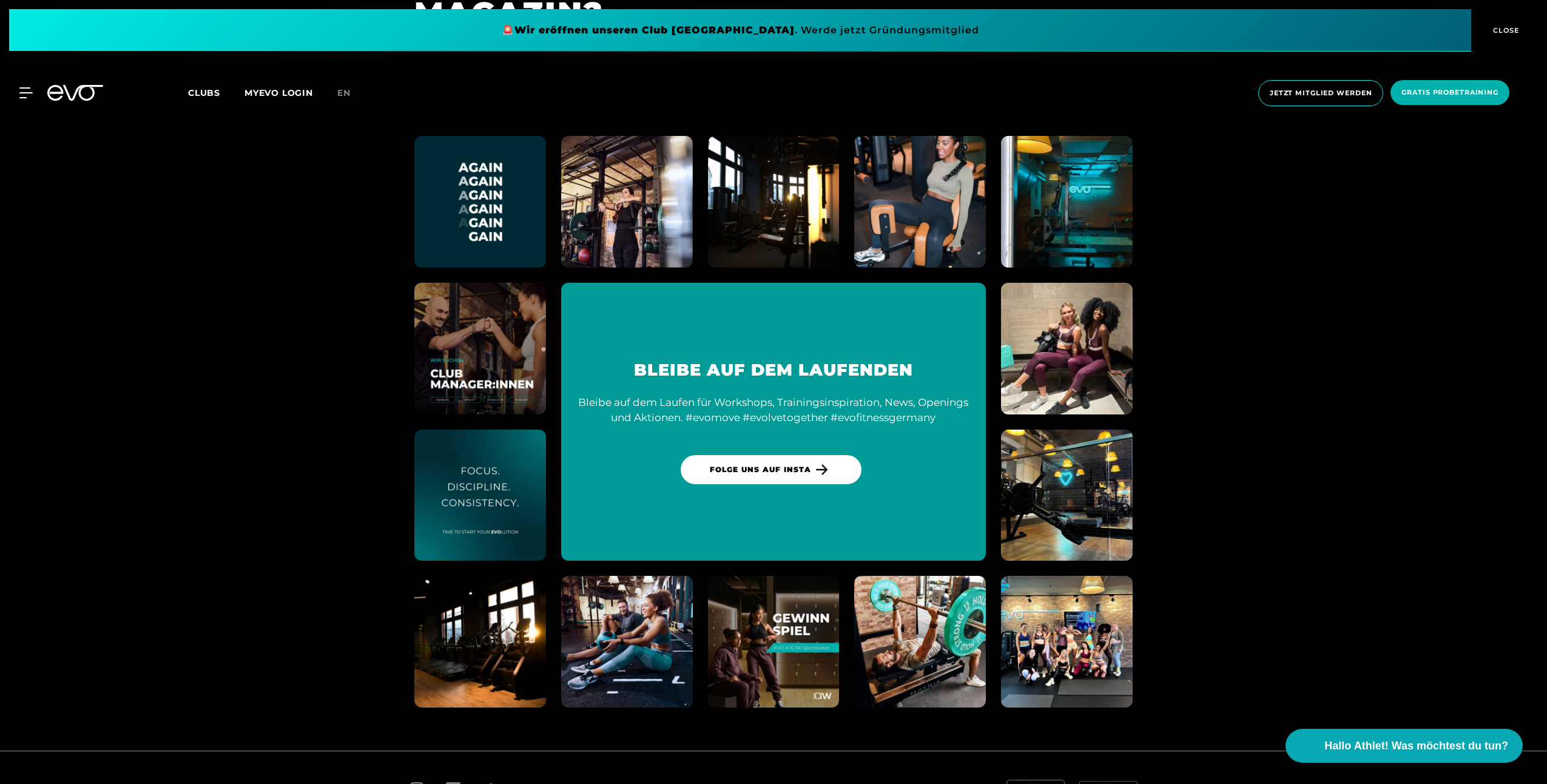
scroll to position [7128, 0]
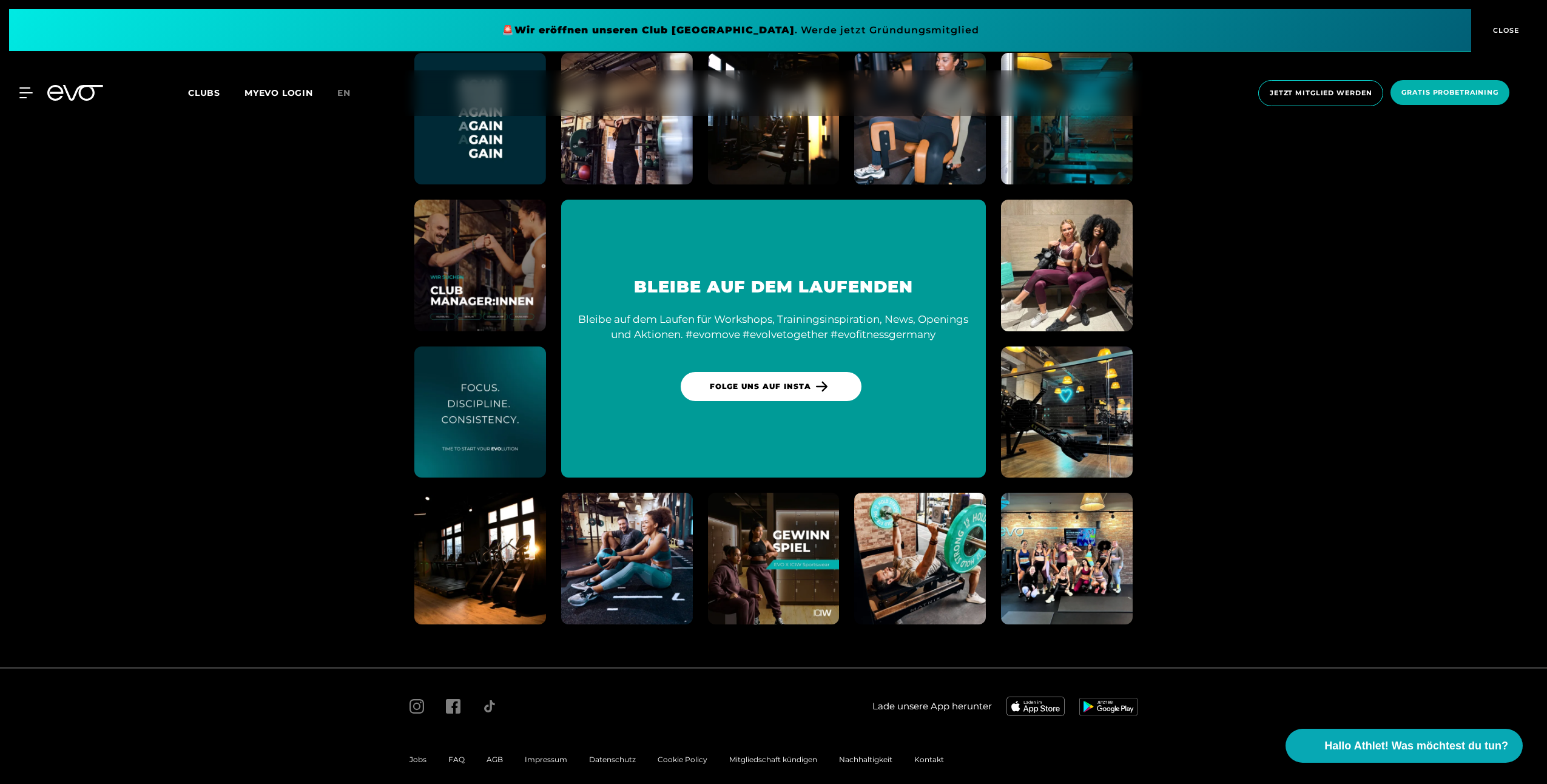
click at [1504, 28] on span "CLOSE" at bounding box center [1505, 30] width 30 height 11
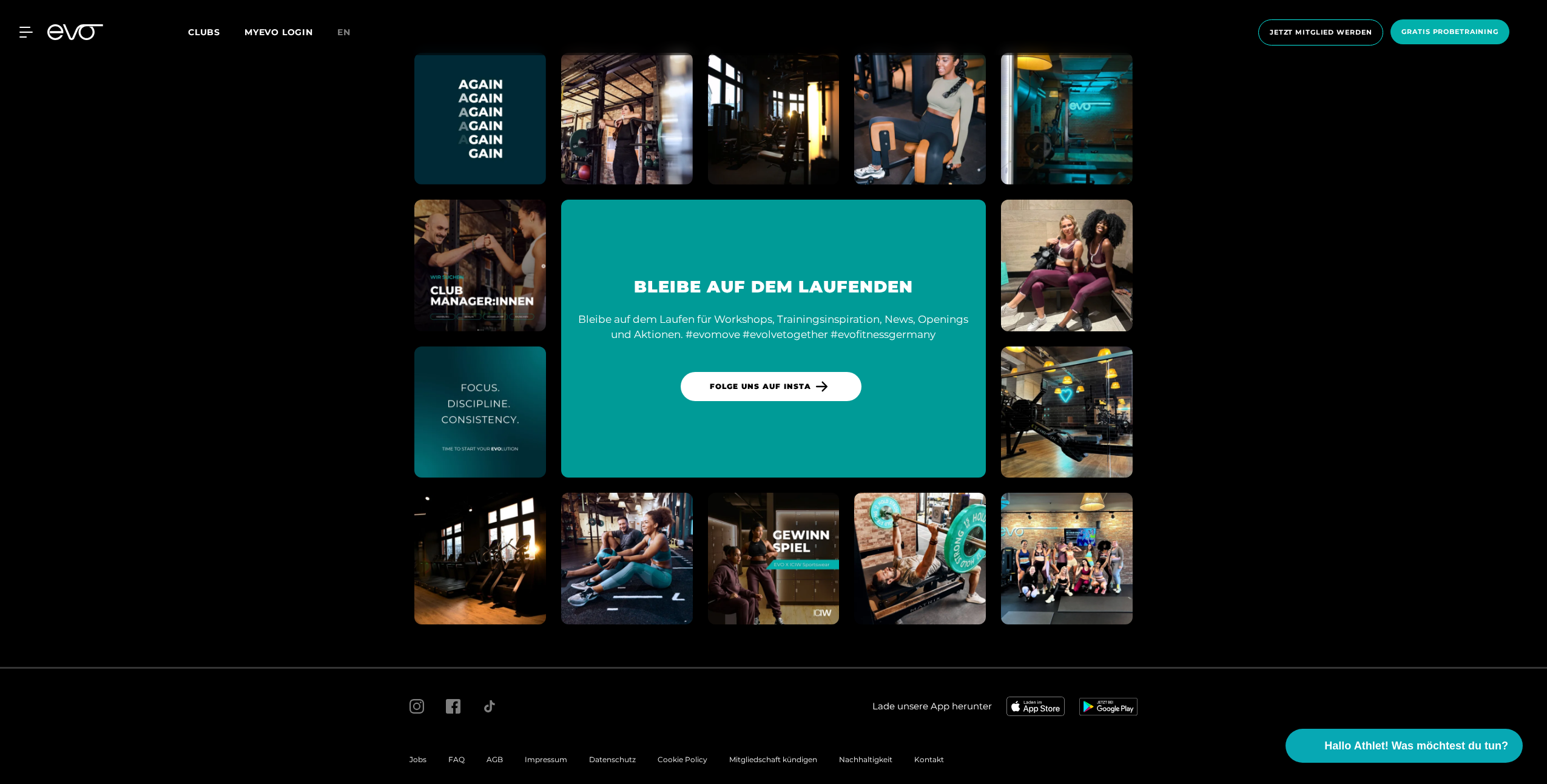
click at [1101, 234] on img at bounding box center [1066, 265] width 144 height 144
